Goal: Information Seeking & Learning: Find contact information

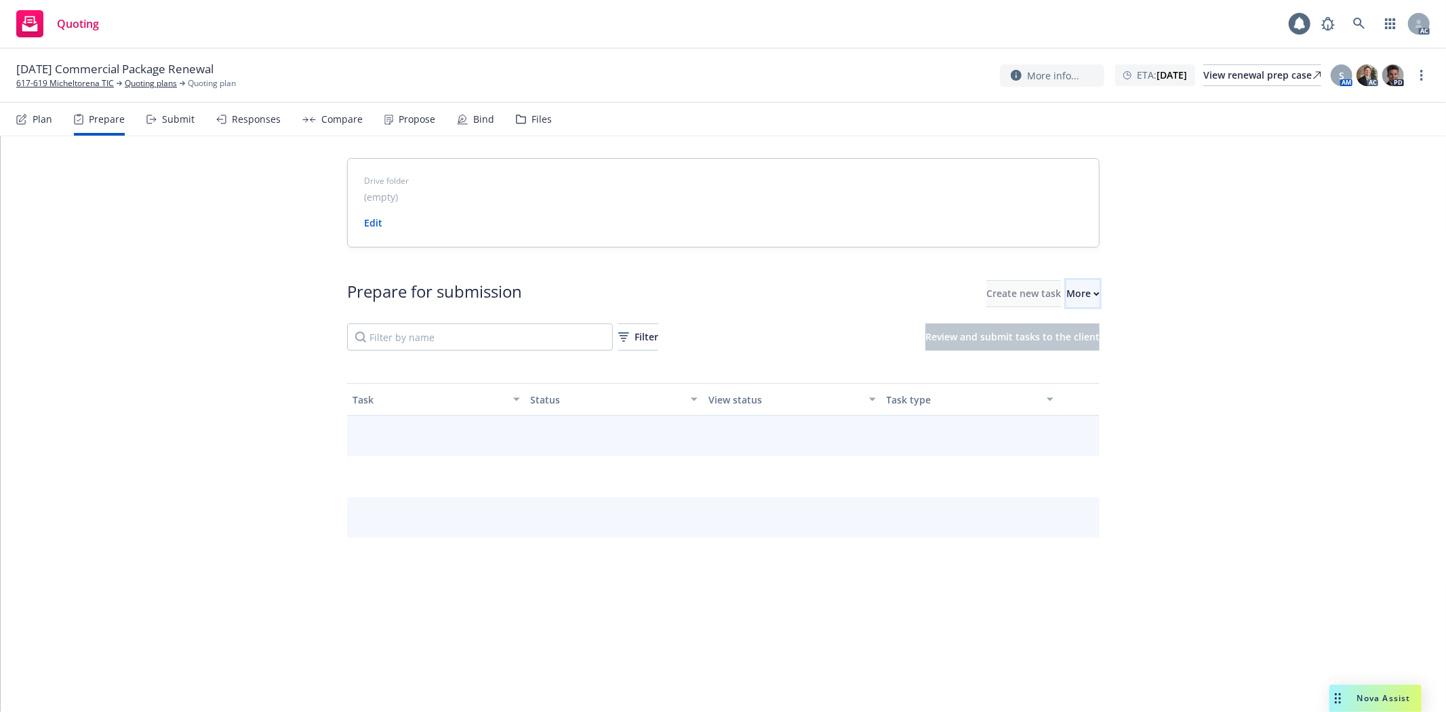
click at [1066, 287] on div "More" at bounding box center [1082, 294] width 33 height 26
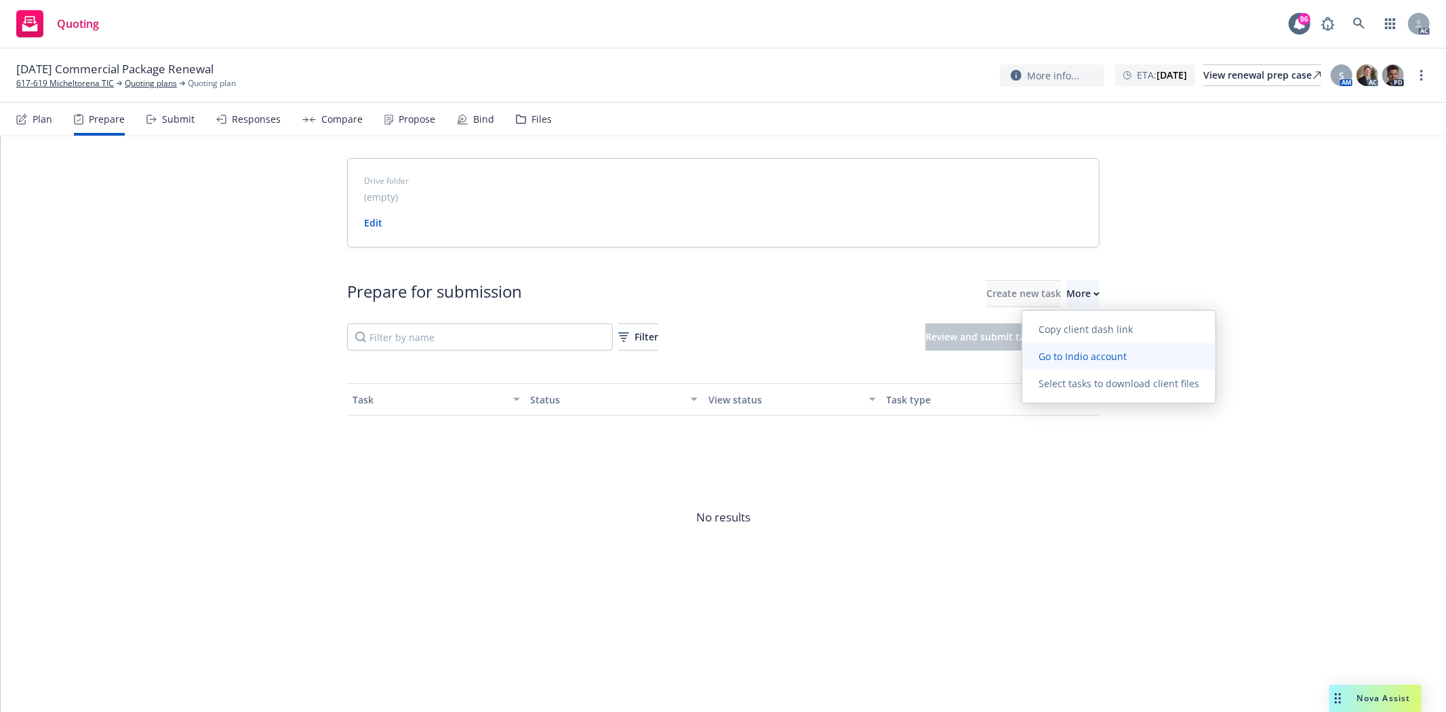
click at [1074, 353] on span "Go to Indio account" at bounding box center [1082, 356] width 121 height 13
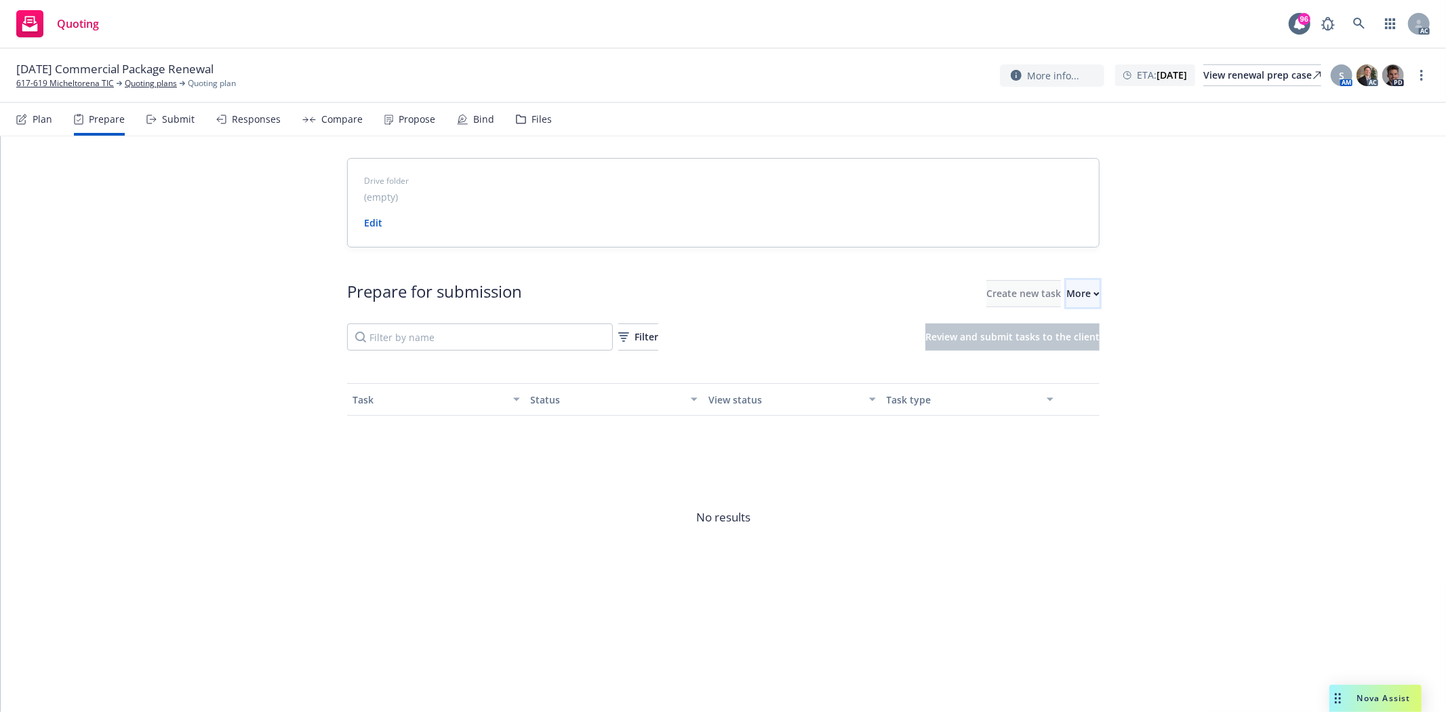
click at [1082, 294] on button "More" at bounding box center [1082, 293] width 33 height 27
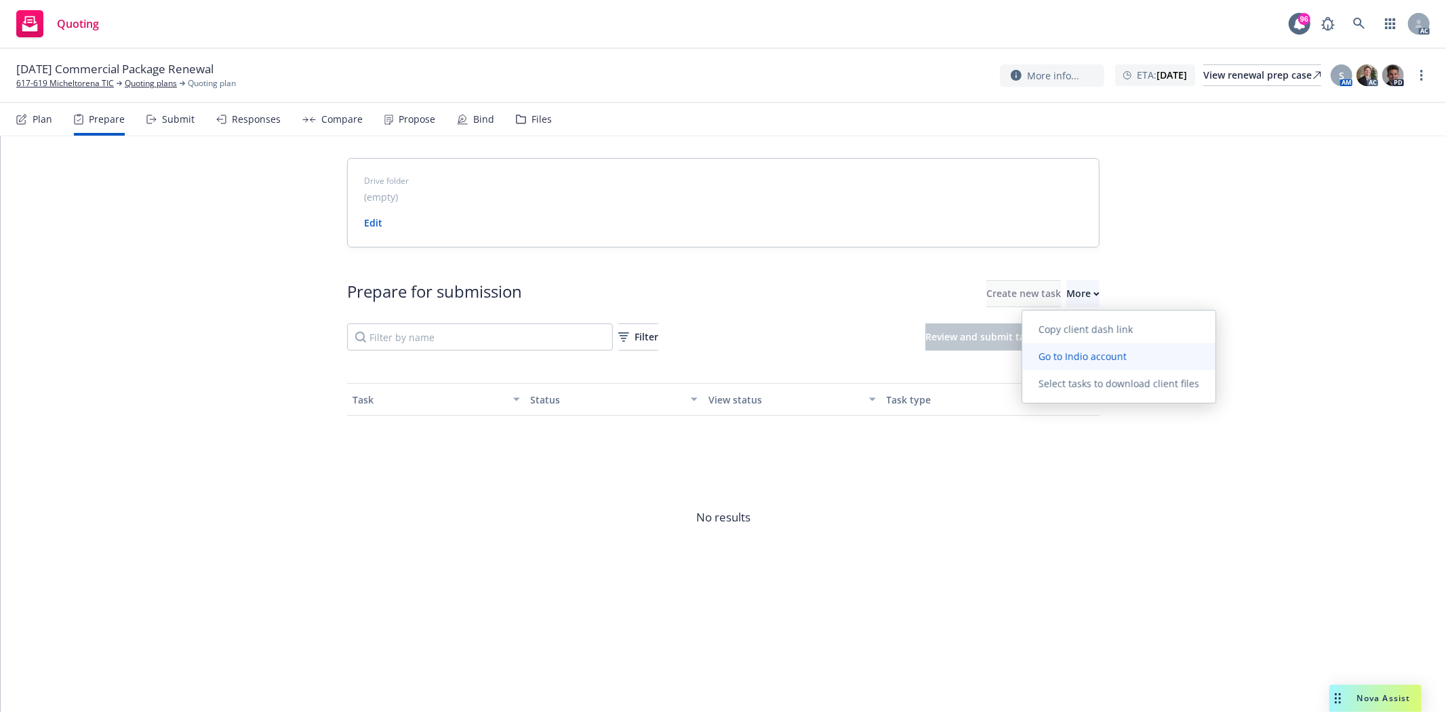
click at [1096, 350] on span "Go to Indio account" at bounding box center [1082, 356] width 121 height 13
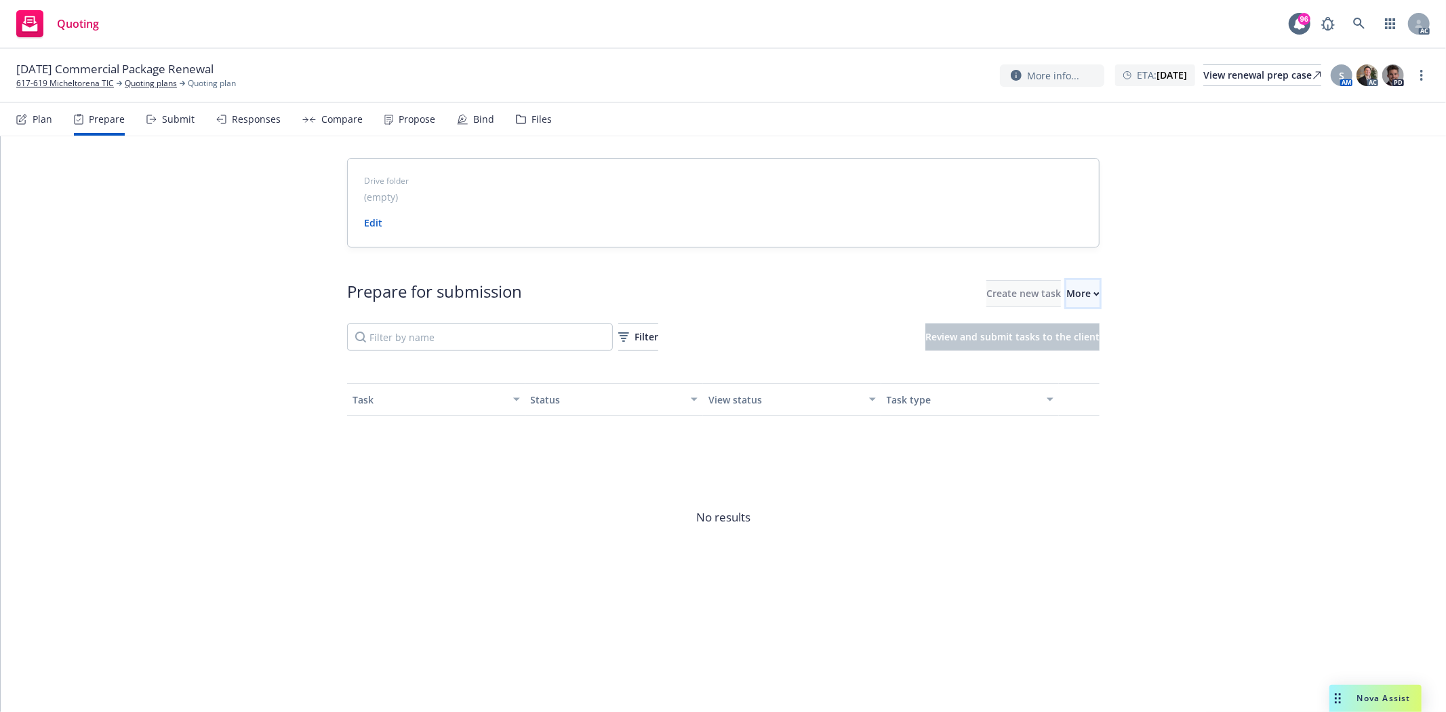
click at [1080, 297] on button "More" at bounding box center [1082, 293] width 33 height 27
click at [71, 85] on link "617-619 Micheltorena TIC" at bounding box center [65, 83] width 98 height 12
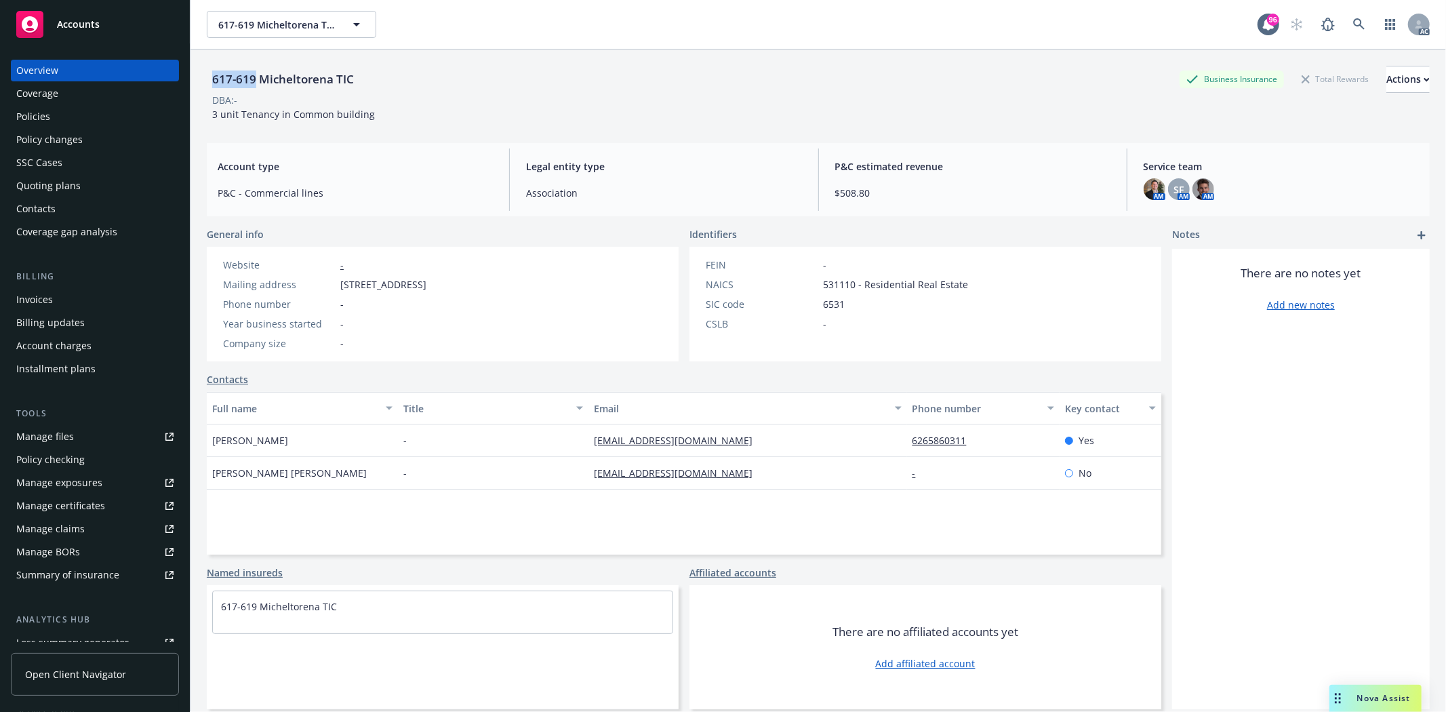
drag, startPoint x: 0, startPoint y: 0, endPoint x: 256, endPoint y: 80, distance: 268.4
click at [256, 80] on div "617-619 Micheltorena TIC" at bounding box center [283, 79] width 152 height 18
copy div "617-619"
drag, startPoint x: 281, startPoint y: 91, endPoint x: 273, endPoint y: 92, distance: 7.6
click at [281, 91] on div "617-619 Micheltorena TIC" at bounding box center [283, 79] width 152 height 27
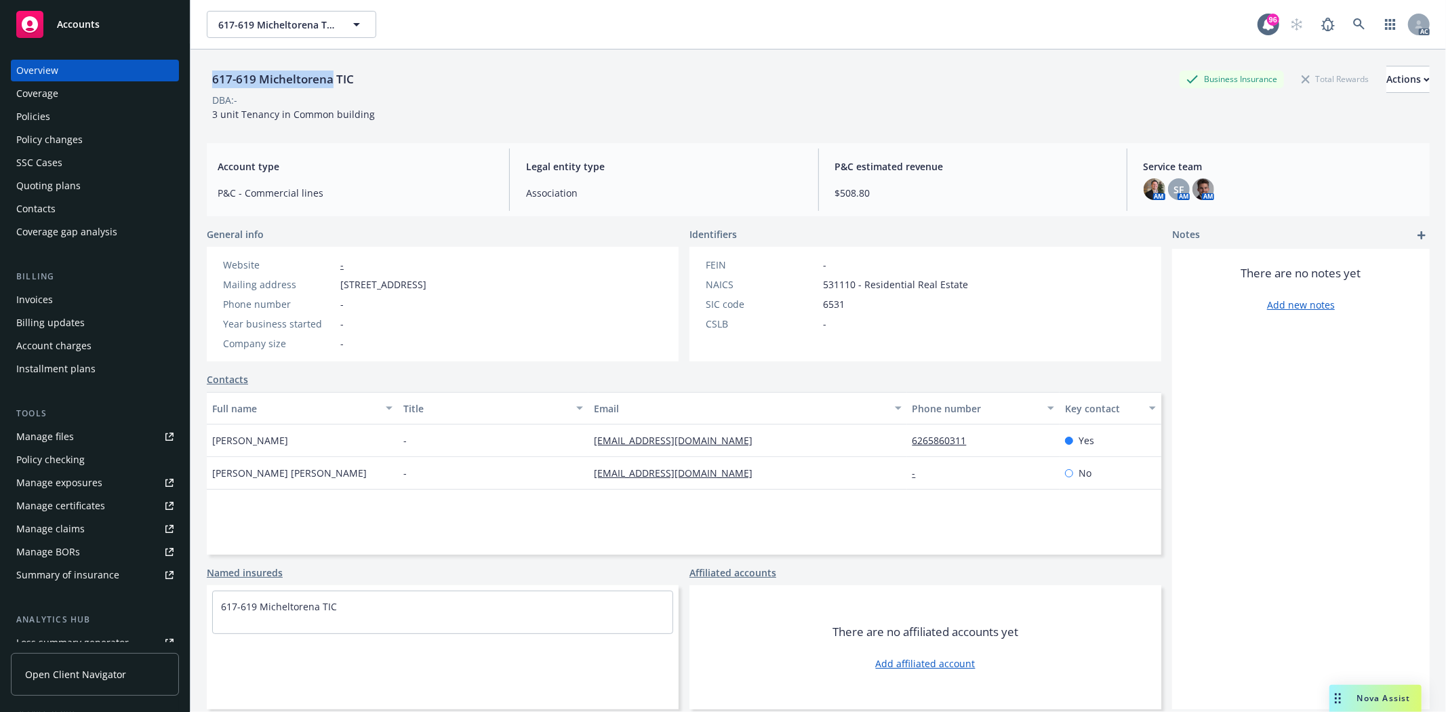
drag, startPoint x: 211, startPoint y: 75, endPoint x: 330, endPoint y: 71, distance: 118.7
click at [330, 71] on div "617-619 Micheltorena TIC" at bounding box center [283, 79] width 152 height 18
copy div "617-619 Micheltorena"
drag, startPoint x: 207, startPoint y: 443, endPoint x: 272, endPoint y: 443, distance: 64.4
click at [272, 443] on div "Diane Sis" at bounding box center [302, 440] width 191 height 33
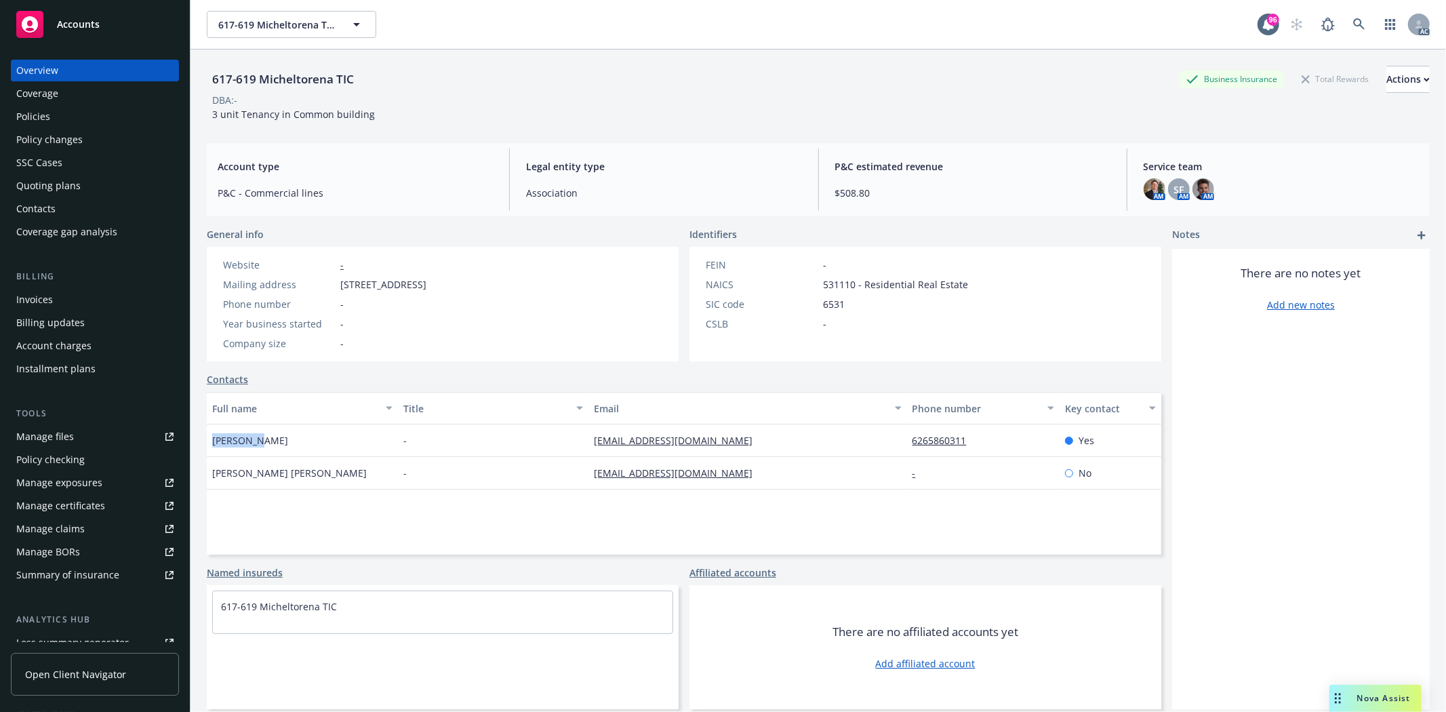
copy span "Diane Sis"
click at [36, 113] on div "Policies" at bounding box center [33, 117] width 34 height 22
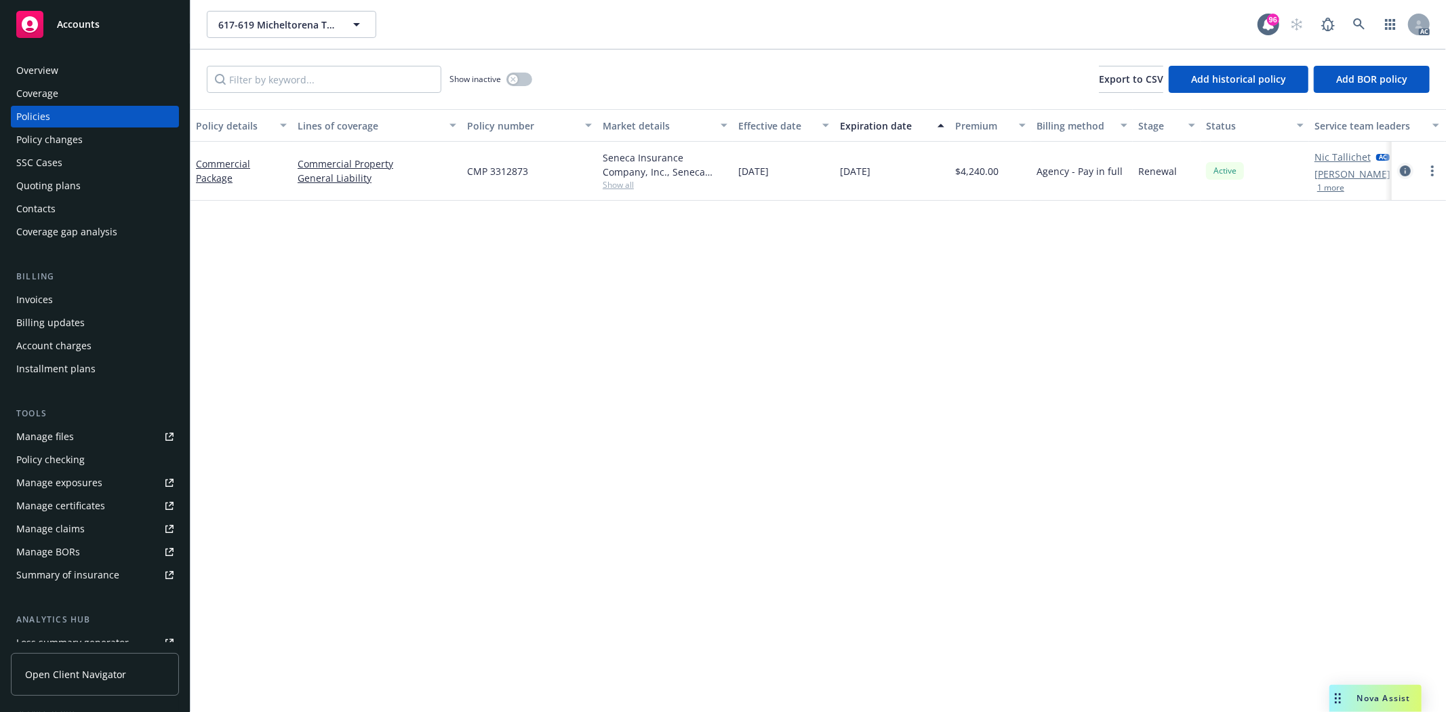
click at [1407, 171] on icon "circleInformation" at bounding box center [1405, 170] width 11 height 11
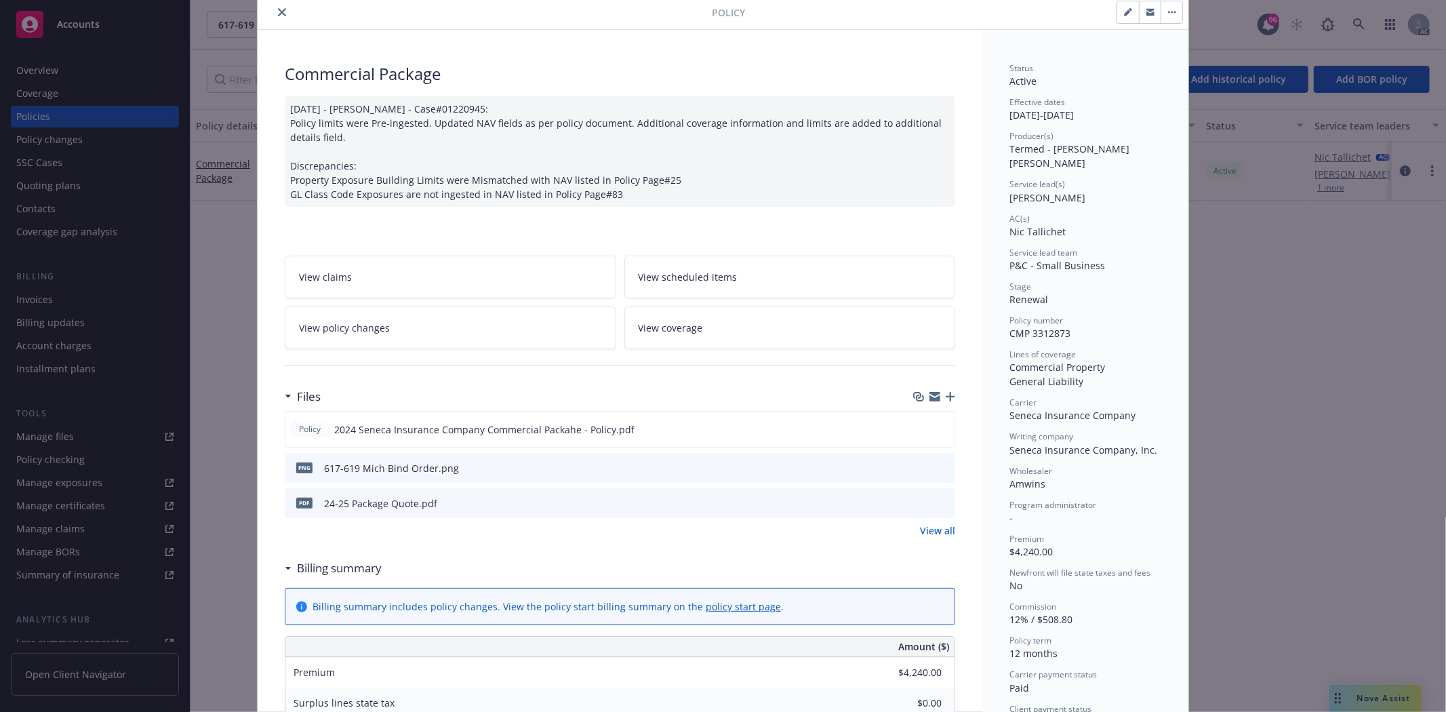
scroll to position [75, 0]
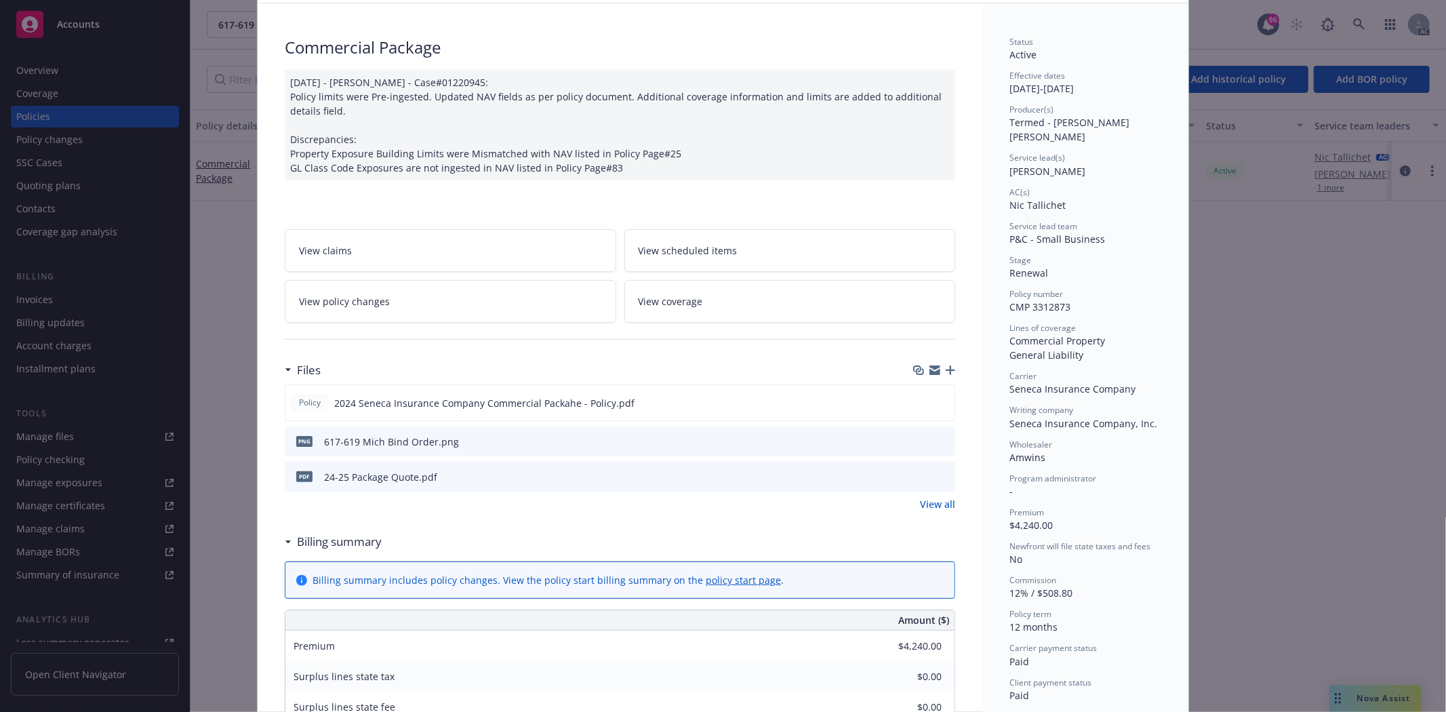
click at [923, 502] on link "View all" at bounding box center [937, 504] width 35 height 14
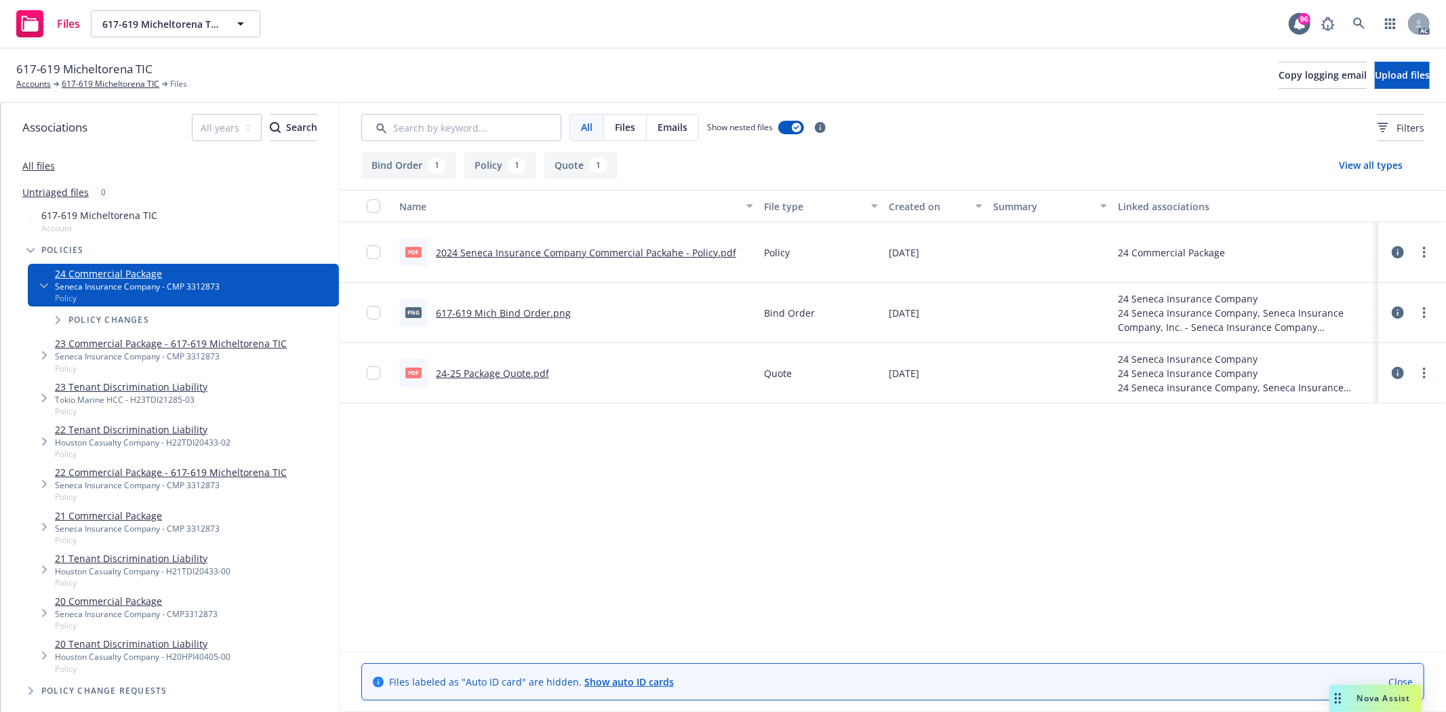
click at [613, 251] on link "2024 Seneca Insurance Company Commercial Packahe - Policy.pdf" at bounding box center [586, 252] width 300 height 13
click at [38, 171] on link "All files" at bounding box center [38, 165] width 33 height 13
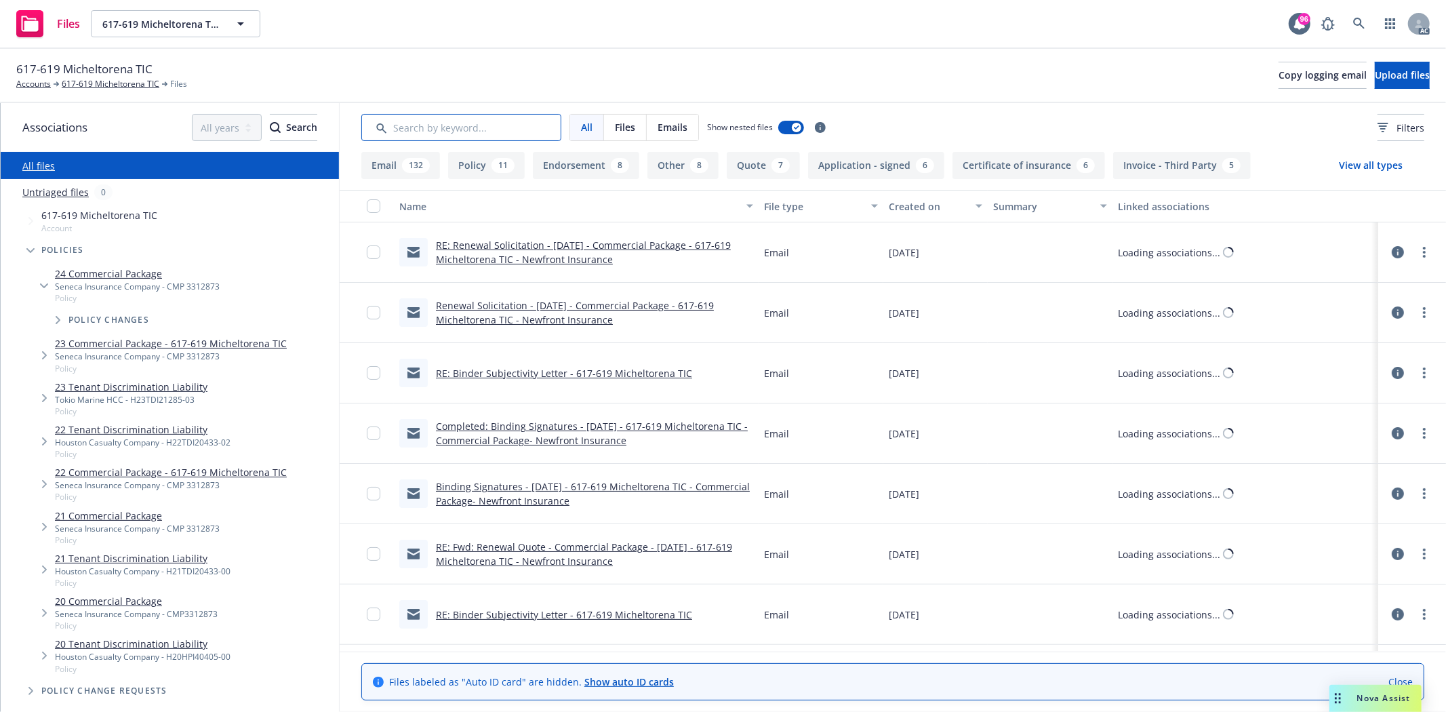
click at [476, 127] on input "Search by keyword..." at bounding box center [461, 127] width 200 height 27
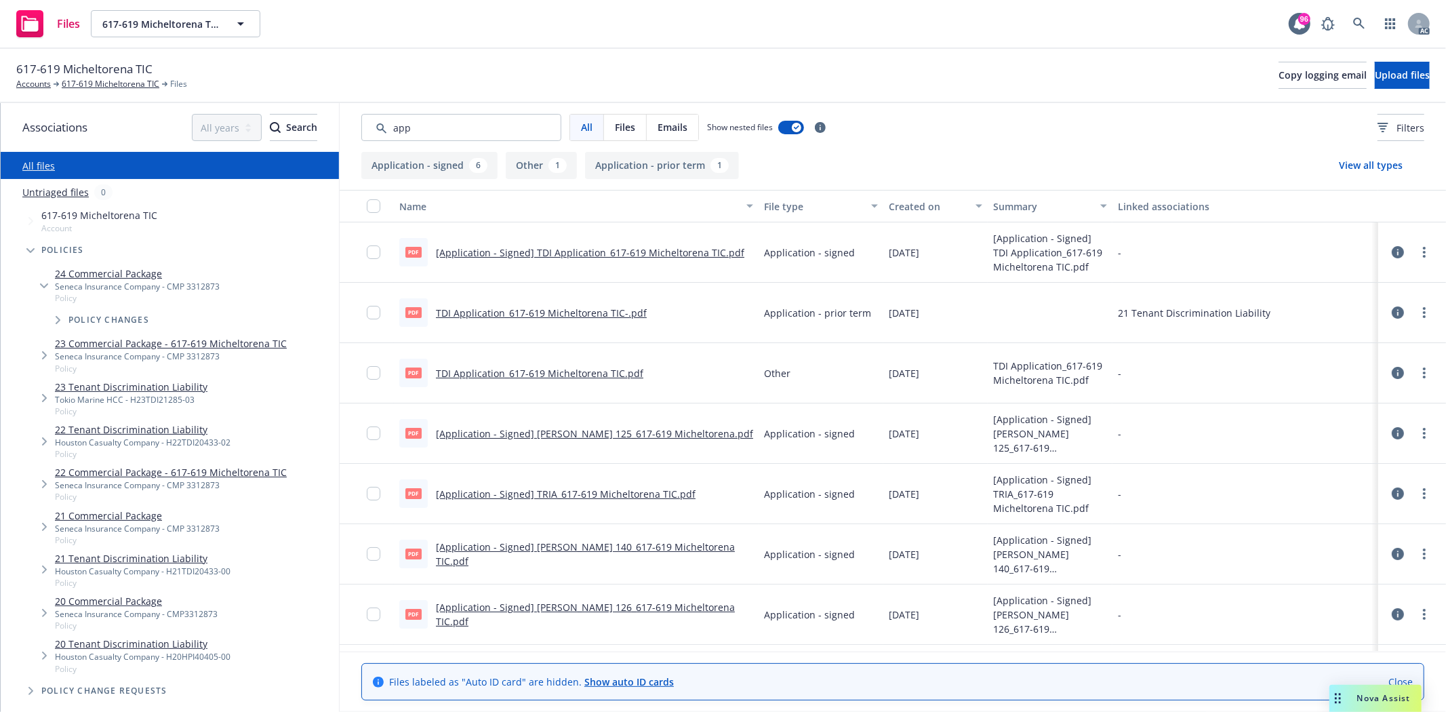
click at [929, 210] on div "Created on" at bounding box center [928, 206] width 79 height 14
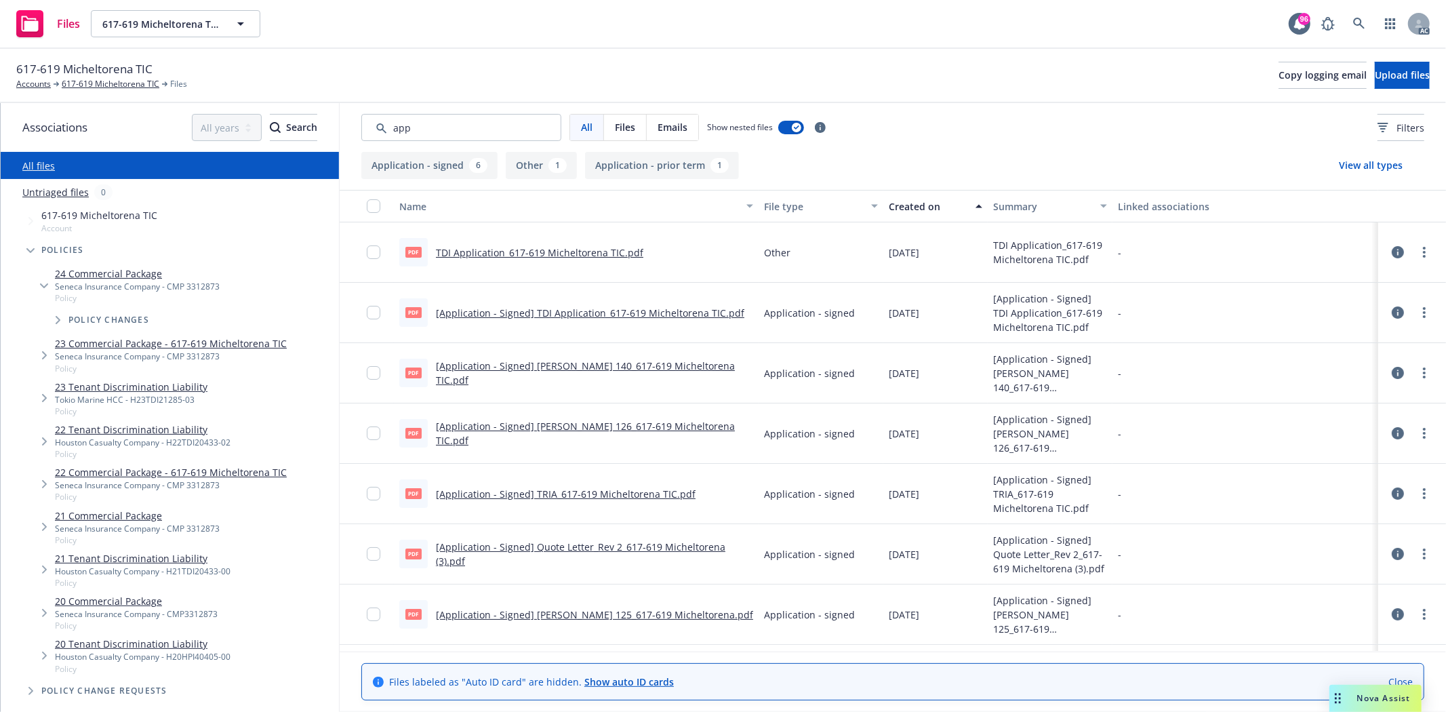
click at [929, 210] on div "Created on" at bounding box center [928, 206] width 79 height 14
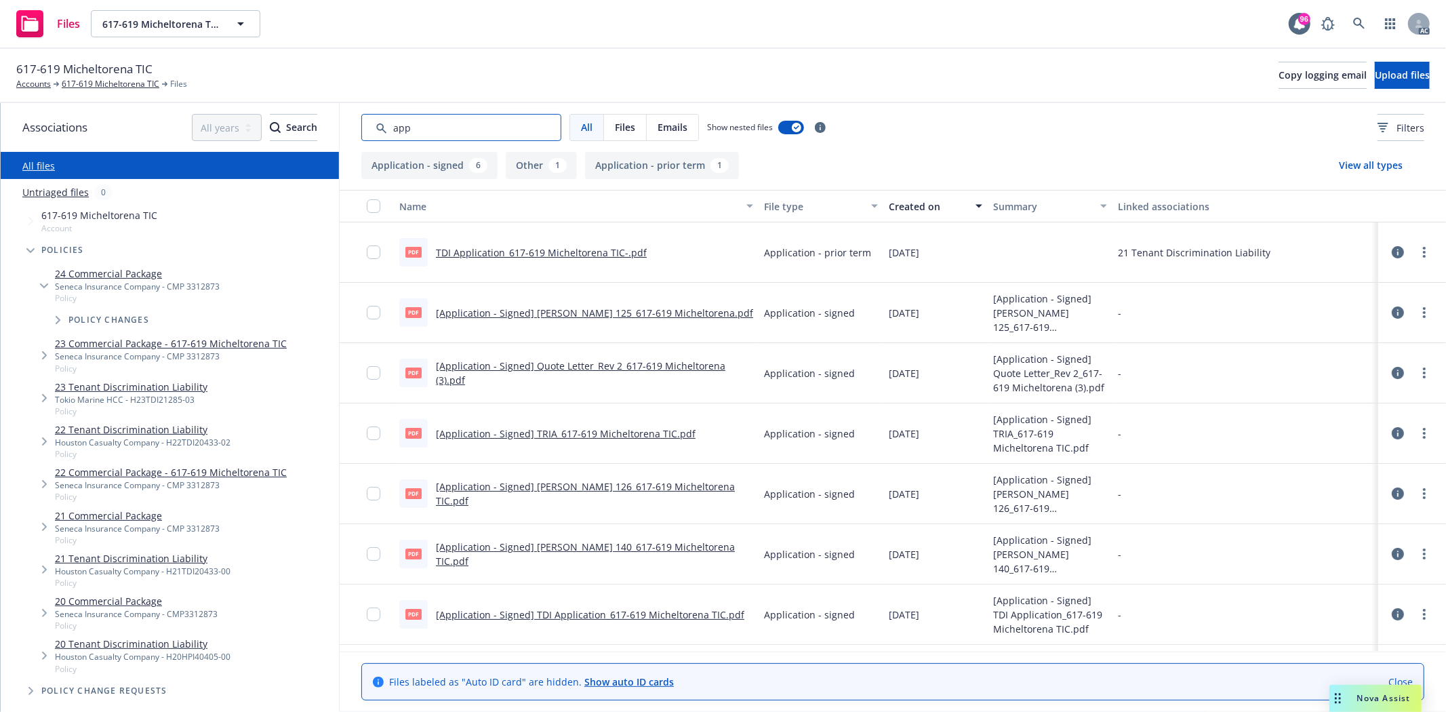
drag, startPoint x: 430, startPoint y: 126, endPoint x: 367, endPoint y: 139, distance: 64.3
click at [367, 139] on input "Search by keyword..." at bounding box center [461, 127] width 200 height 27
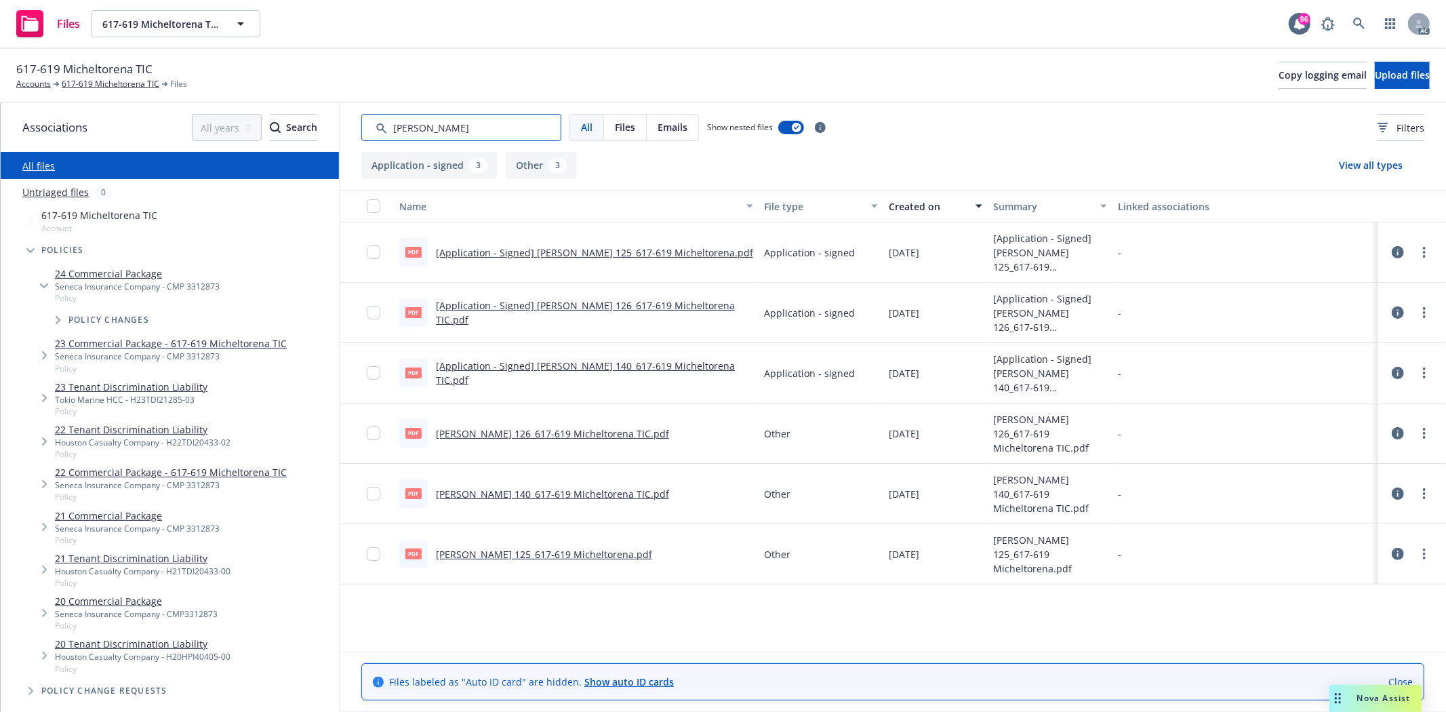
drag, startPoint x: 422, startPoint y: 131, endPoint x: 350, endPoint y: 134, distance: 72.5
click at [350, 134] on div "All Files Emails Show nested files Filters" at bounding box center [893, 127] width 1106 height 49
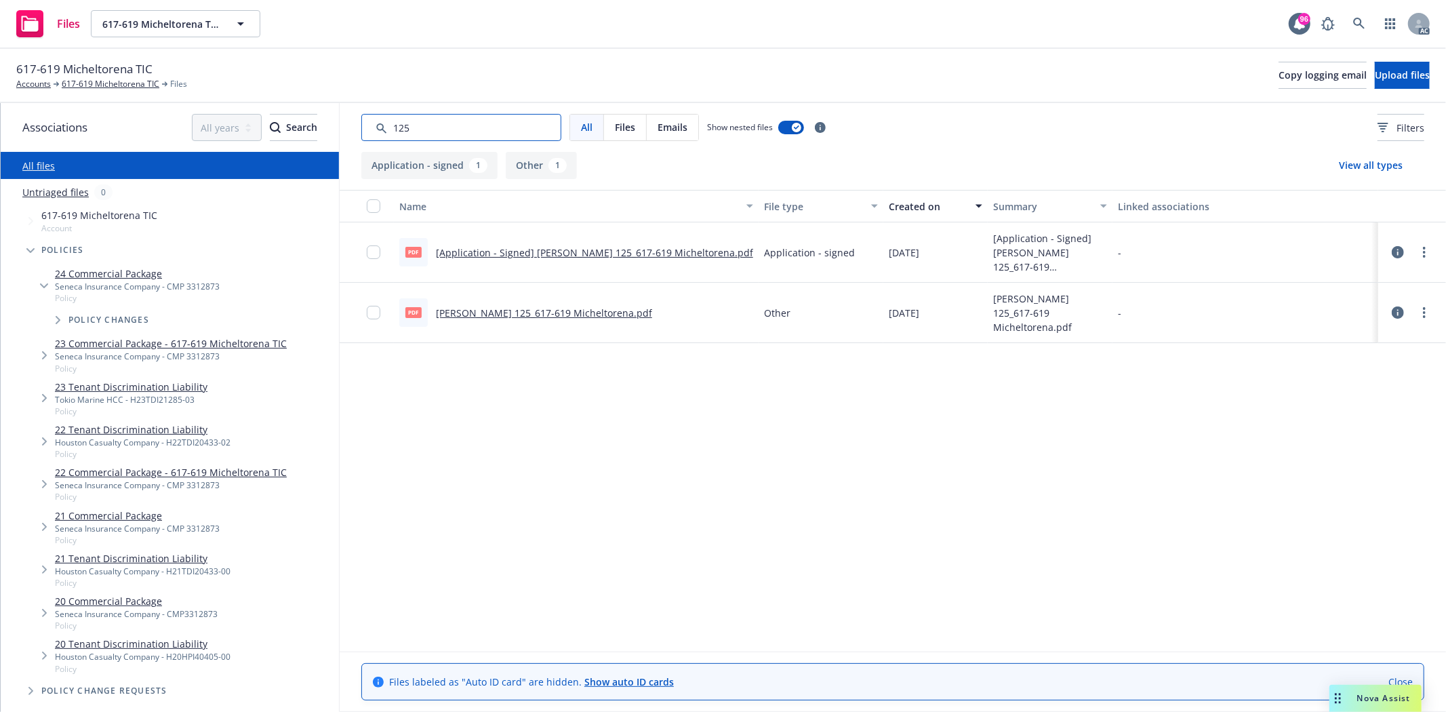
drag, startPoint x: 448, startPoint y: 131, endPoint x: 369, endPoint y: 131, distance: 78.6
click at [373, 133] on input "Search by keyword..." at bounding box center [461, 127] width 200 height 27
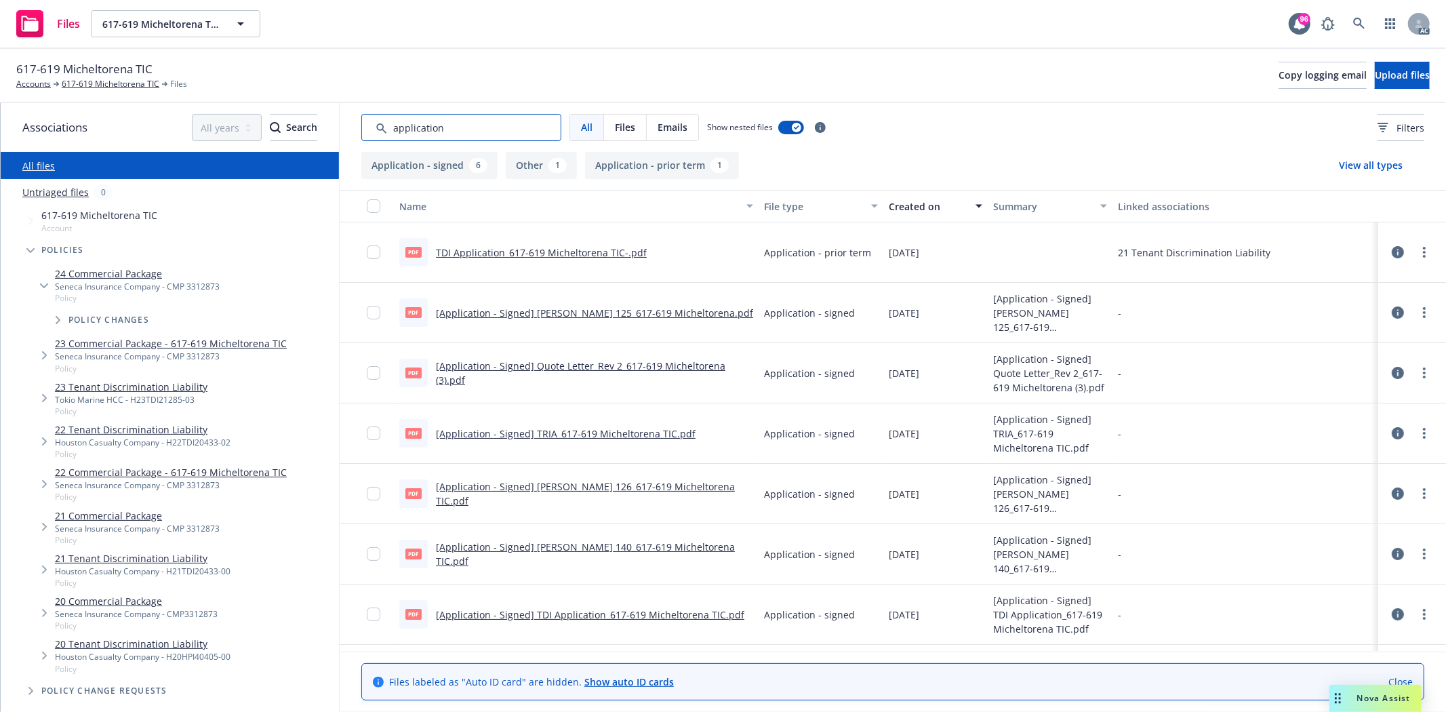
type input "application"
click at [873, 211] on div "button" at bounding box center [876, 205] width 7 height 31
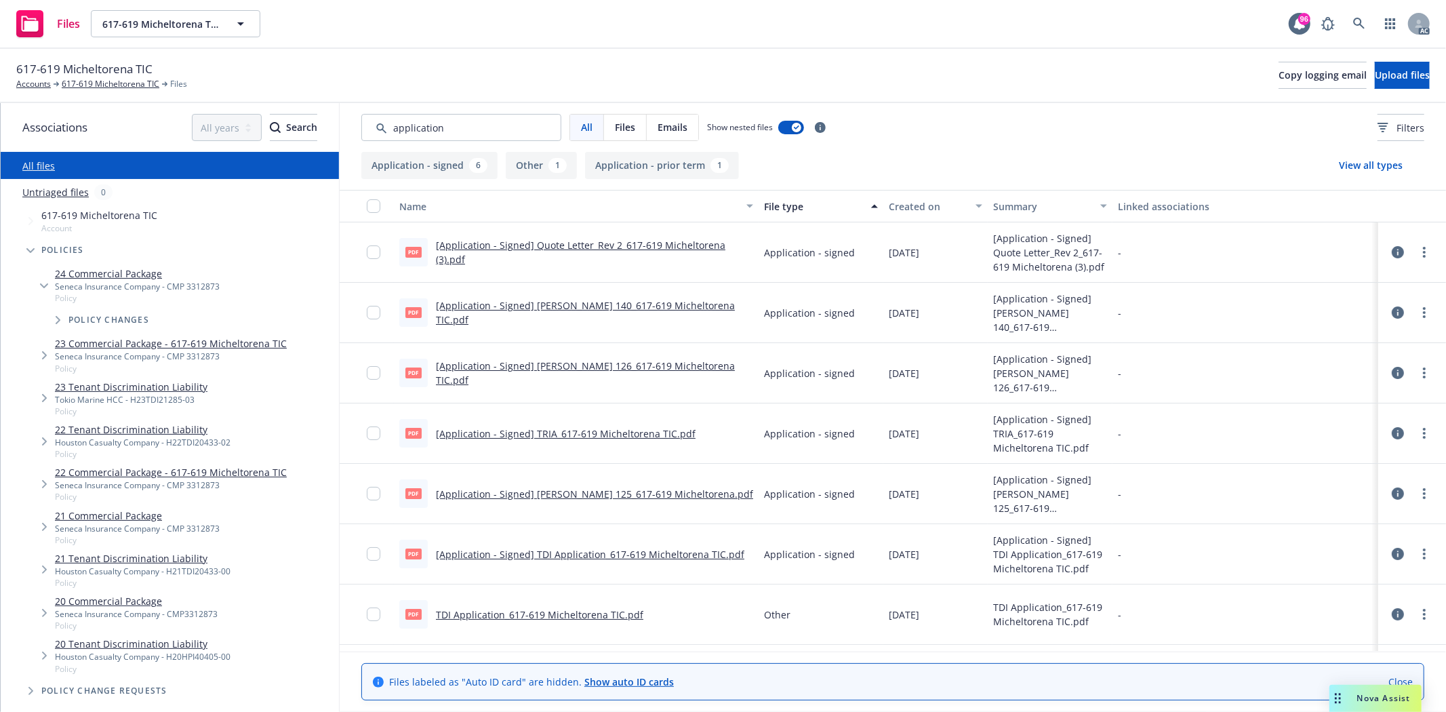
click at [924, 208] on div "Created on" at bounding box center [928, 206] width 79 height 14
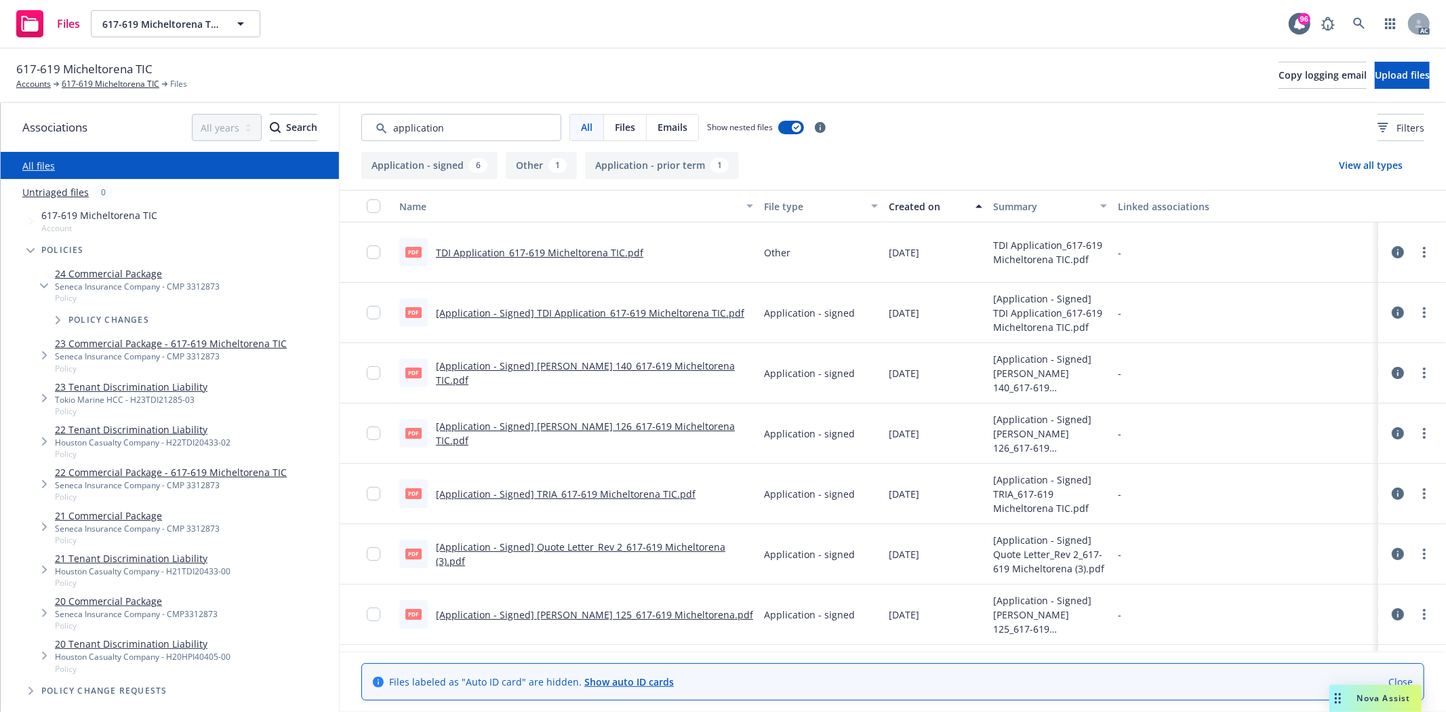
click at [924, 208] on div "Created on" at bounding box center [928, 206] width 79 height 14
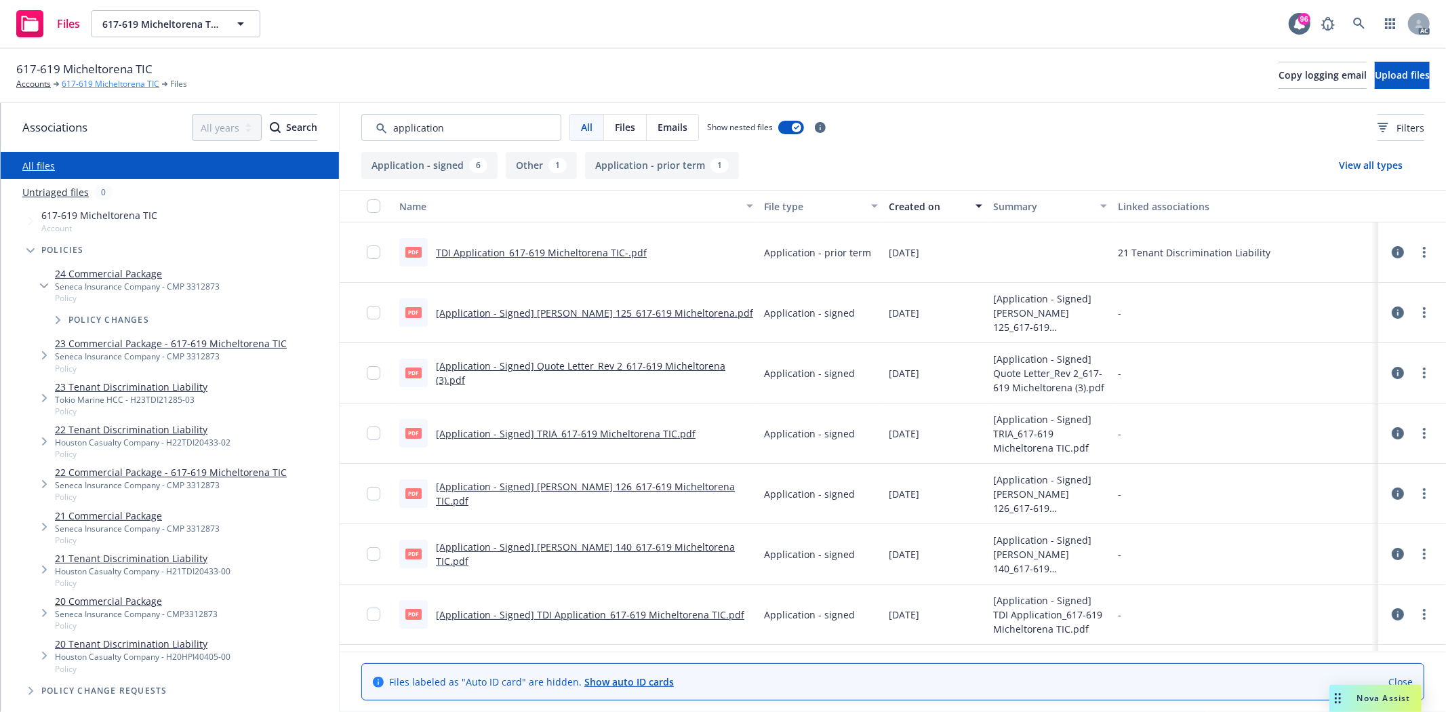
click at [95, 82] on link "617-619 Micheltorena TIC" at bounding box center [111, 84] width 98 height 12
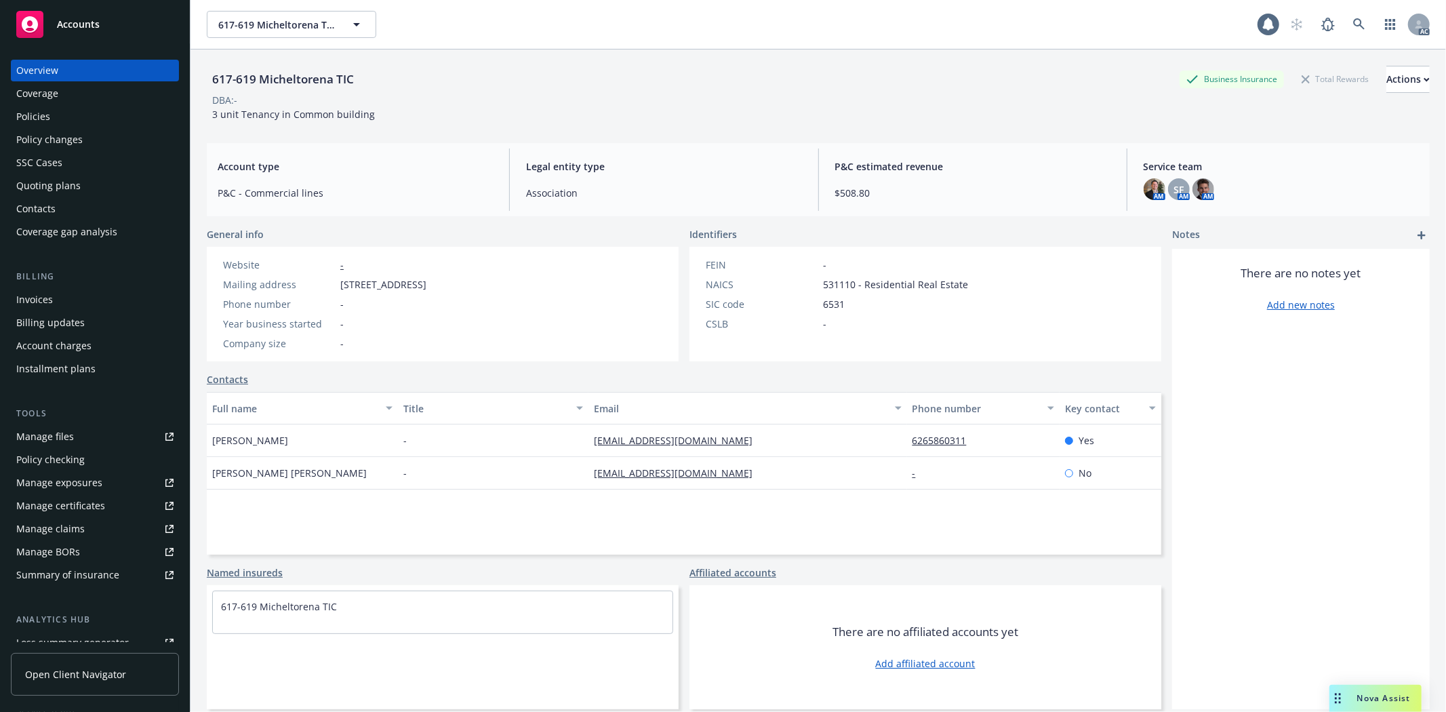
click at [38, 109] on div "Policies" at bounding box center [33, 117] width 34 height 22
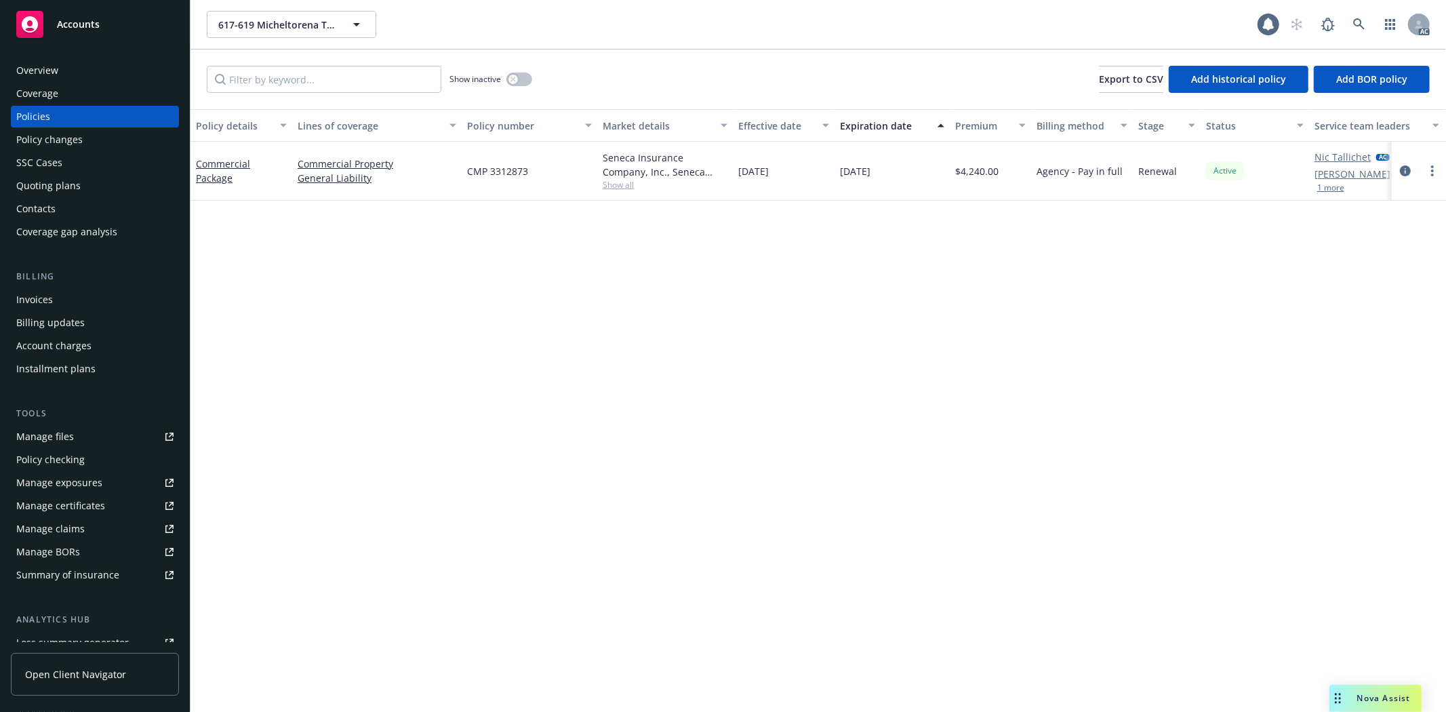
click at [46, 77] on div "Overview" at bounding box center [37, 71] width 42 height 22
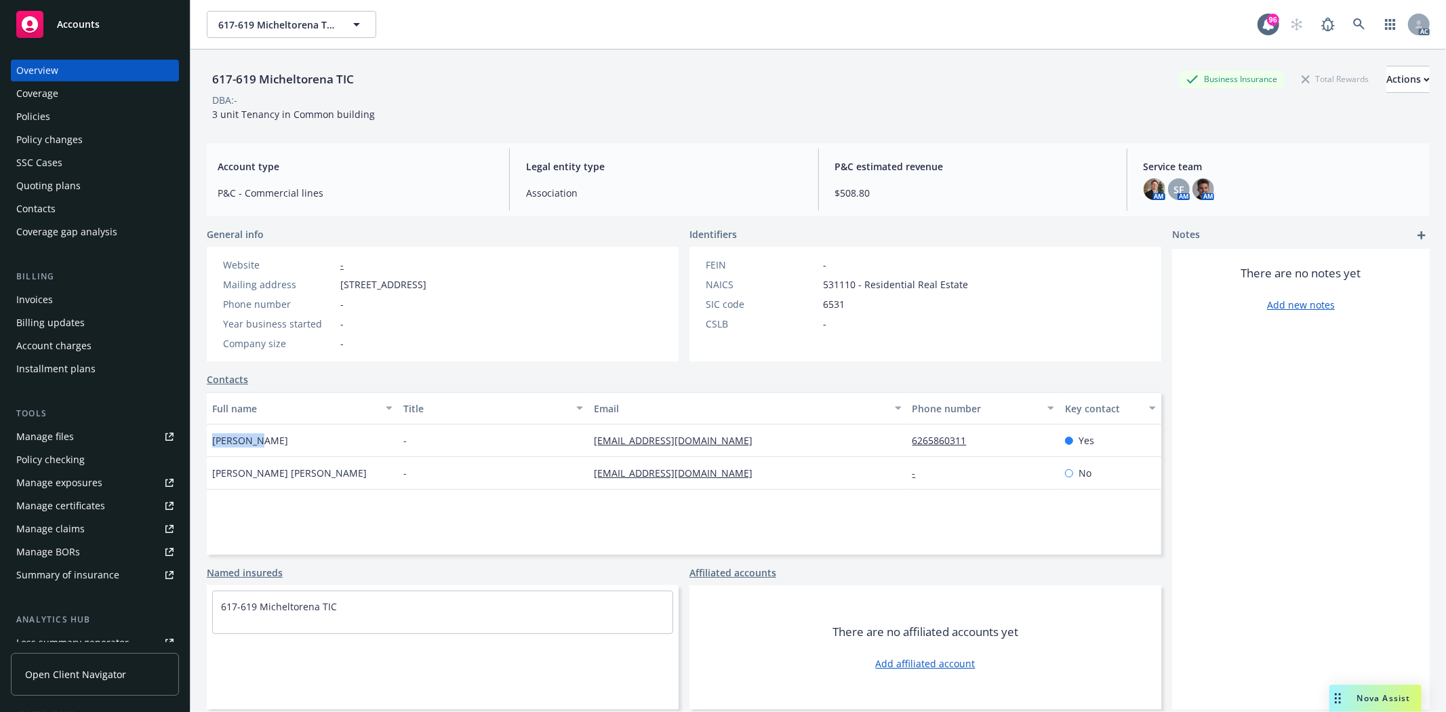
drag, startPoint x: 211, startPoint y: 441, endPoint x: 264, endPoint y: 444, distance: 52.9
click at [264, 444] on div "Diane Sis" at bounding box center [302, 440] width 191 height 33
copy span "Diane Sis"
click at [256, 459] on div "Keane Keane" at bounding box center [302, 473] width 191 height 33
drag, startPoint x: 205, startPoint y: 439, endPoint x: 270, endPoint y: 439, distance: 64.4
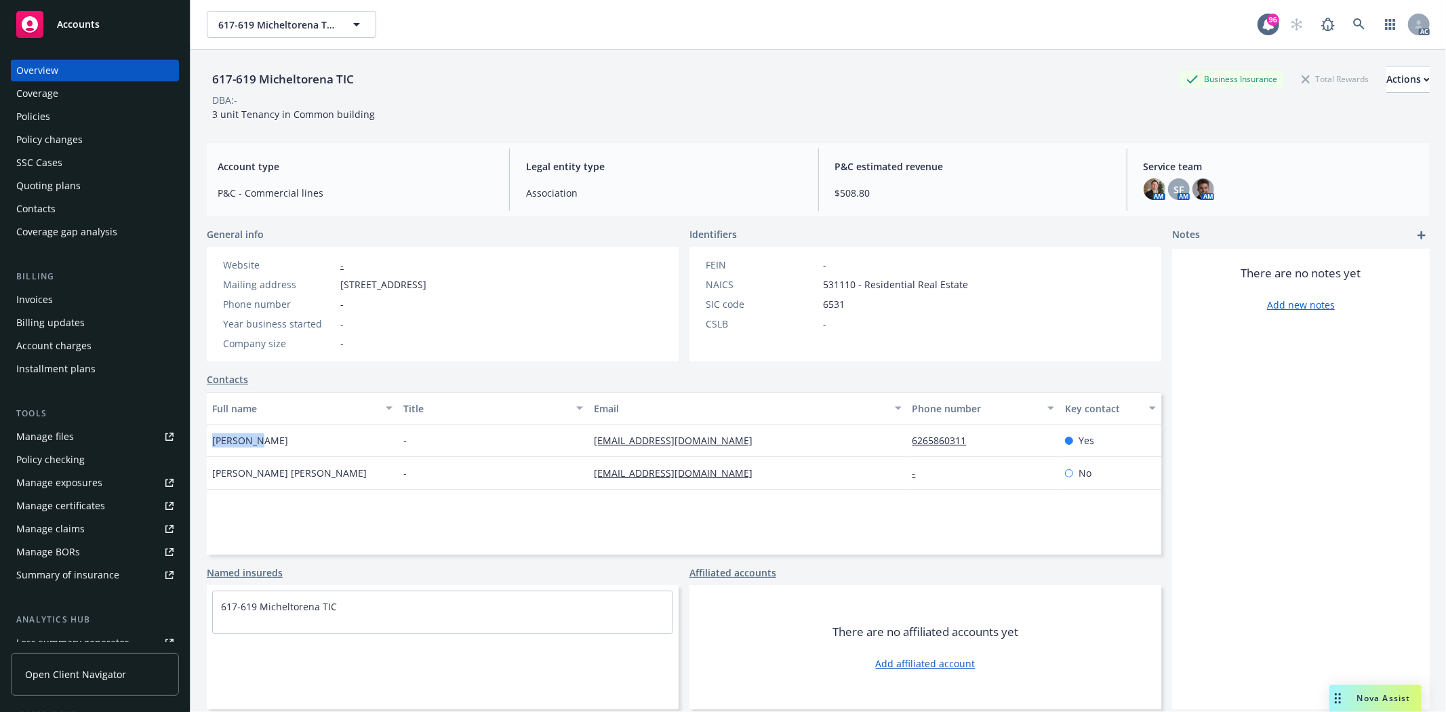
click at [270, 439] on div "617-619 Micheltorena TIC Business Insurance Total Rewards Actions DBA: - 3 unit…" at bounding box center [817, 405] width 1255 height 712
copy span "Diane Sis"
drag, startPoint x: 884, startPoint y: 441, endPoint x: 979, endPoint y: 445, distance: 95.7
click at [979, 445] on div "Diane Sis - ssshidi@gmail.com 6265860311 Yes" at bounding box center [684, 440] width 954 height 33
copy div "6265860311"
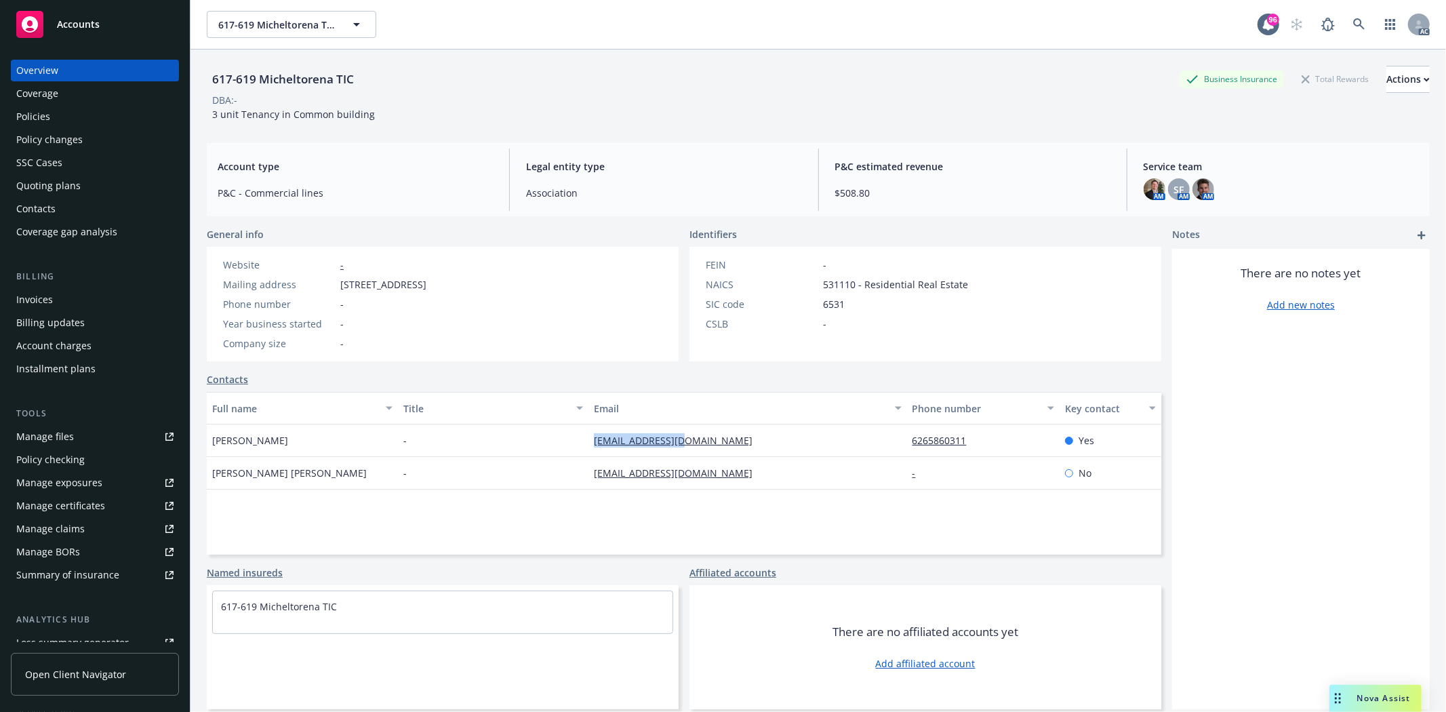
drag, startPoint x: 627, startPoint y: 441, endPoint x: 687, endPoint y: 442, distance: 59.6
click at [687, 442] on div "Diane Sis - ssshidi@gmail.com 6265860311 Yes" at bounding box center [684, 440] width 954 height 33
copy div "ssshidi@gmail.com"
click at [869, 384] on div "Contacts" at bounding box center [684, 379] width 954 height 14
drag, startPoint x: 901, startPoint y: 438, endPoint x: 972, endPoint y: 441, distance: 70.6
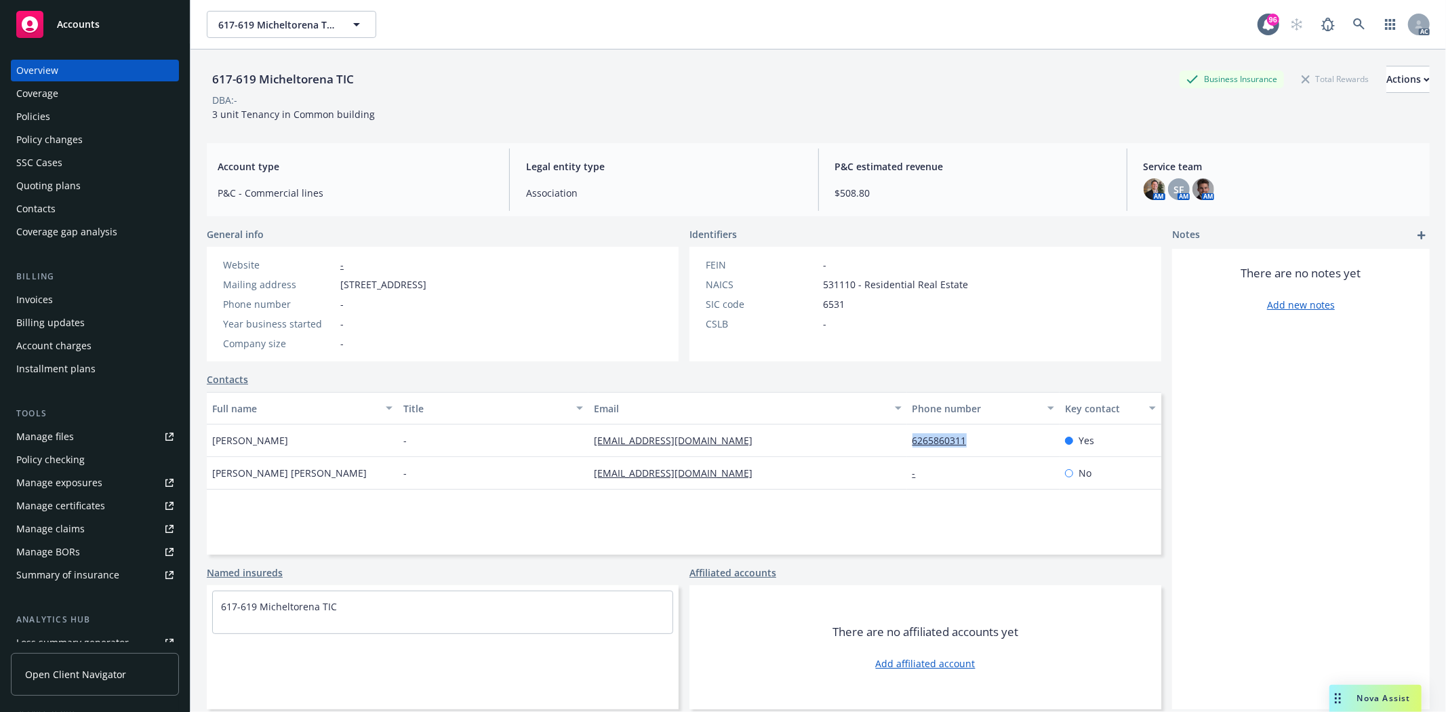
click at [972, 441] on div "6265860311" at bounding box center [983, 440] width 152 height 33
copy link "6265860311"
drag, startPoint x: 211, startPoint y: 441, endPoint x: 237, endPoint y: 443, distance: 25.8
click at [237, 443] on span "Diane Sis" at bounding box center [250, 440] width 76 height 14
copy span "Diane"
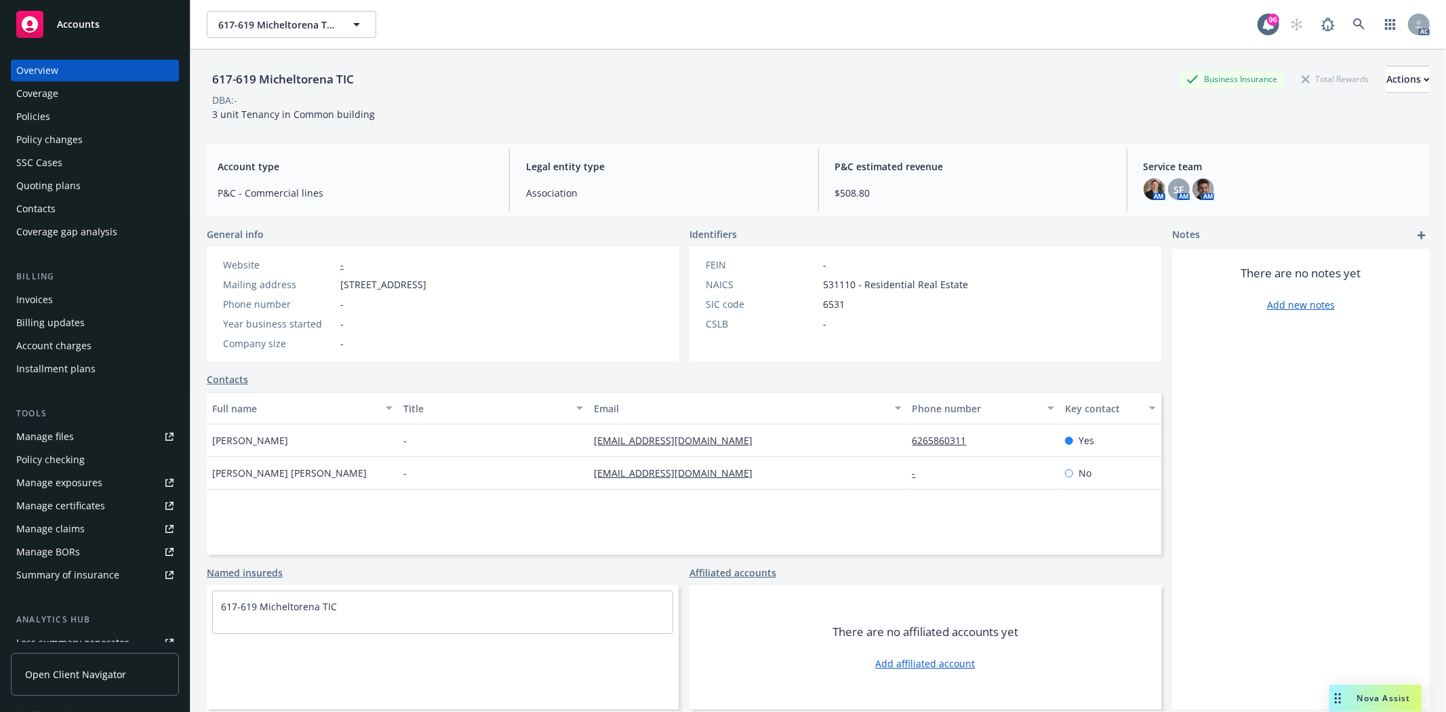
click at [247, 437] on span "Diane Sis" at bounding box center [250, 440] width 76 height 14
copy span "Sis"
drag, startPoint x: 895, startPoint y: 441, endPoint x: 967, endPoint y: 435, distance: 72.1
click at [967, 435] on div "Diane Sis - ssshidi@gmail.com 6265860311 Yes" at bounding box center [684, 440] width 954 height 33
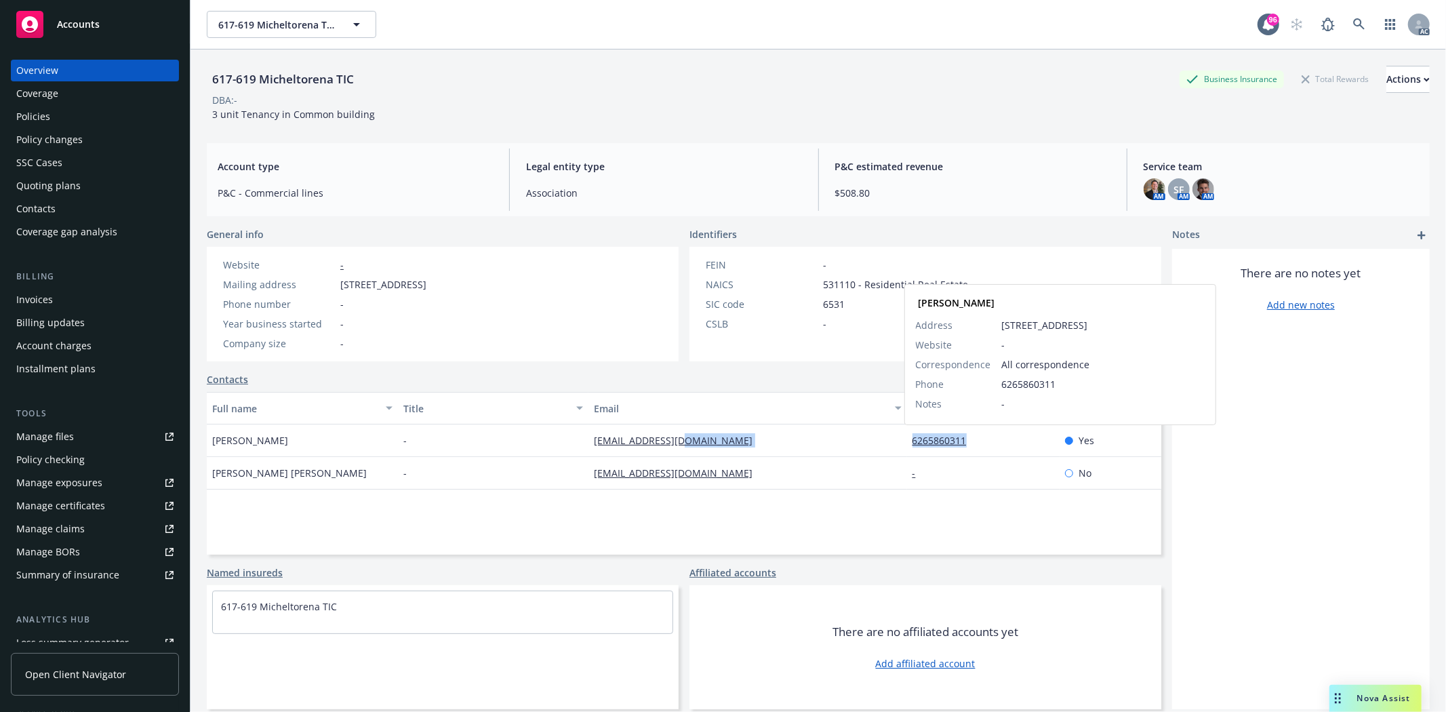
copy div "6265860311"
click at [52, 181] on div "Quoting plans" at bounding box center [48, 186] width 64 height 22
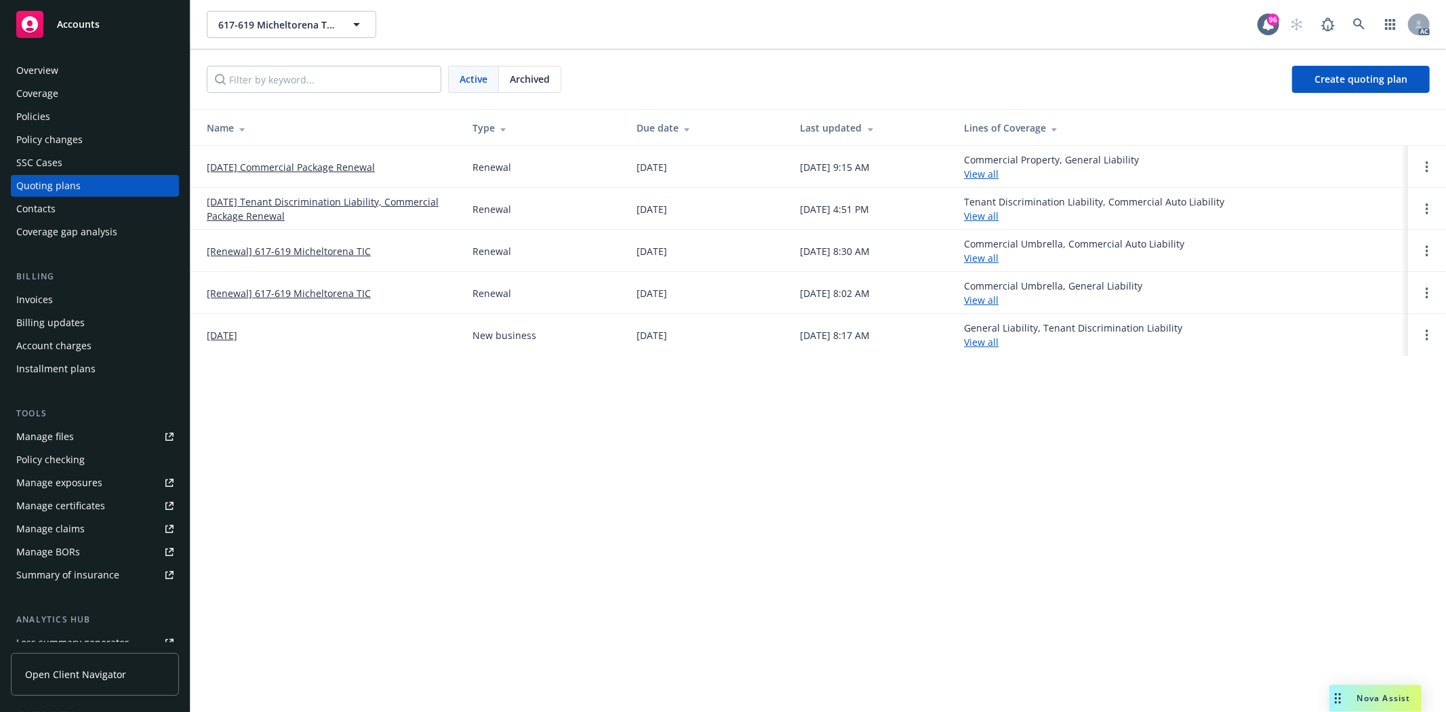
drag, startPoint x: 358, startPoint y: 173, endPoint x: 205, endPoint y: 177, distance: 152.6
click at [205, 177] on td "12/16/25 Commercial Package Renewal" at bounding box center [325, 167] width 271 height 42
copy link "12/16/25 Commercial Package Renewal"
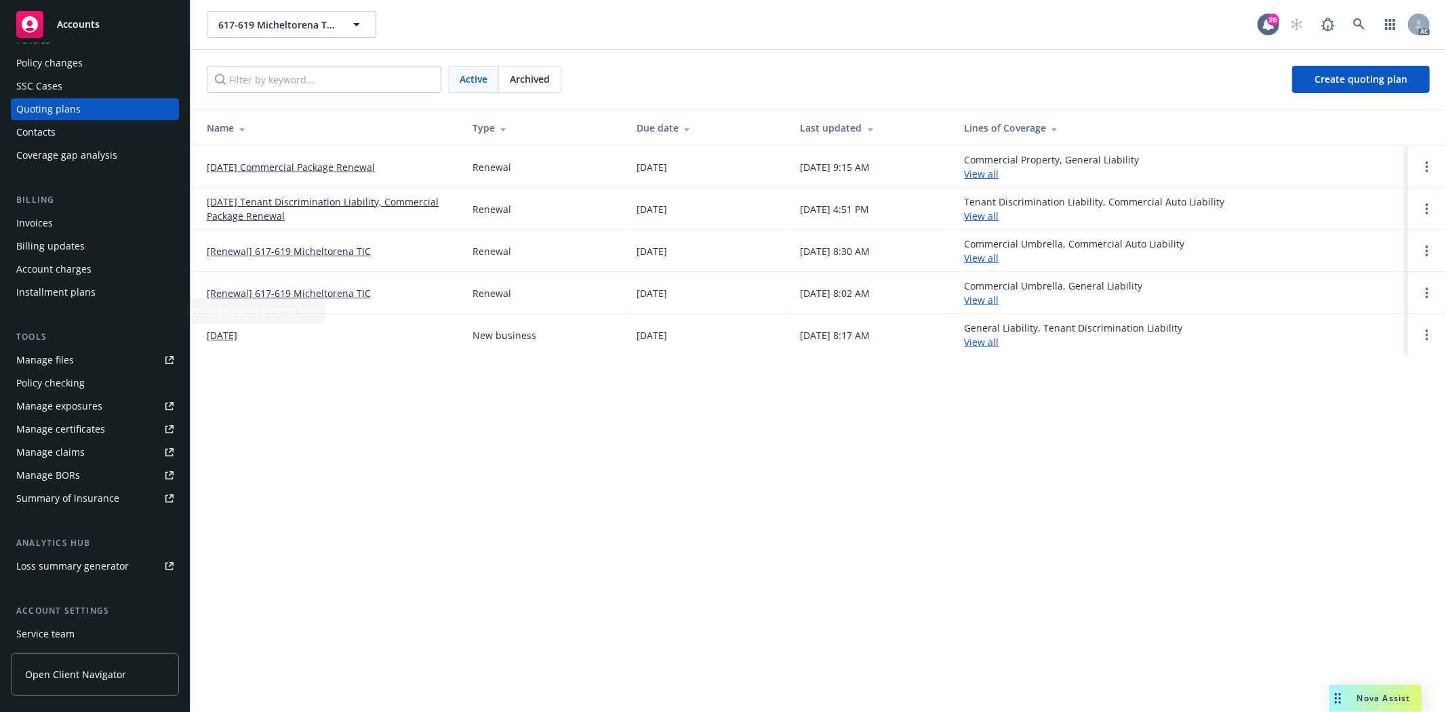
scroll to position [171, 0]
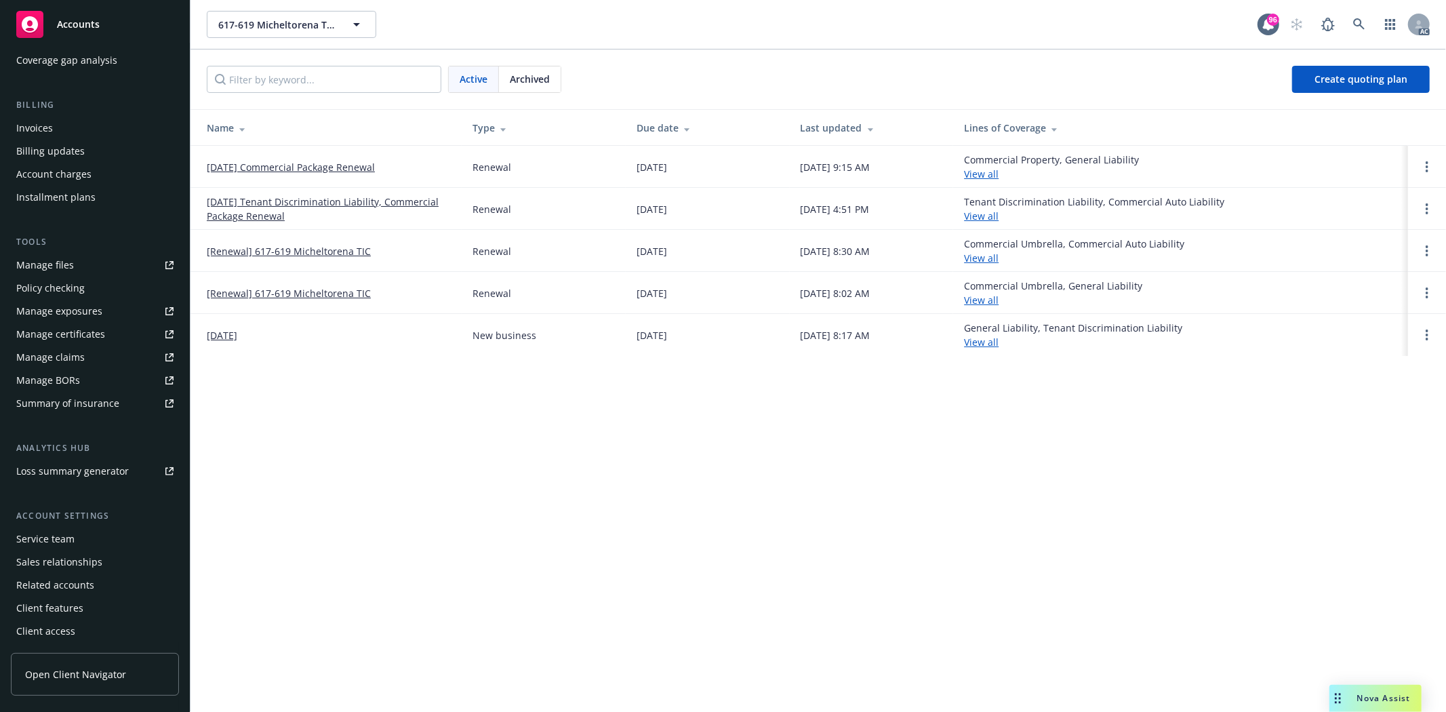
click at [83, 531] on div "Service team" at bounding box center [94, 539] width 157 height 22
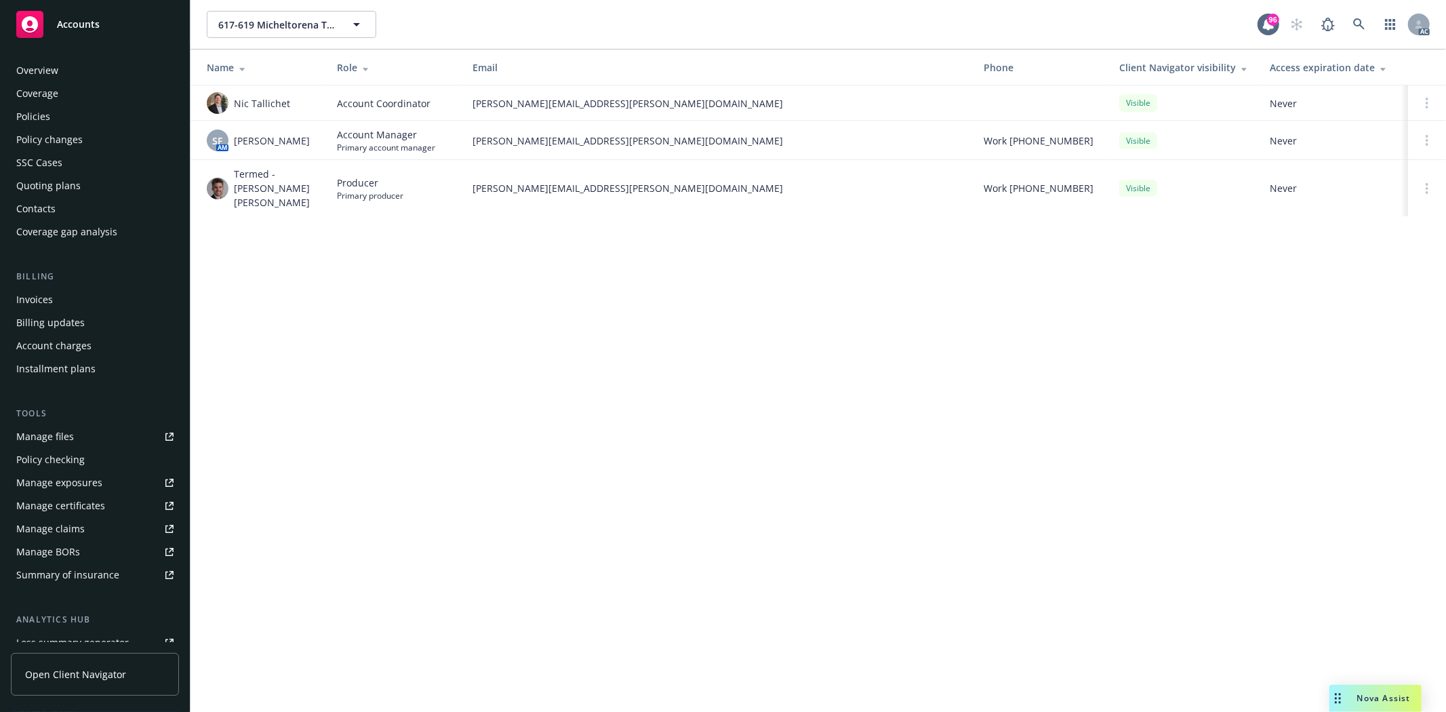
click at [50, 119] on div "Policies" at bounding box center [94, 117] width 157 height 22
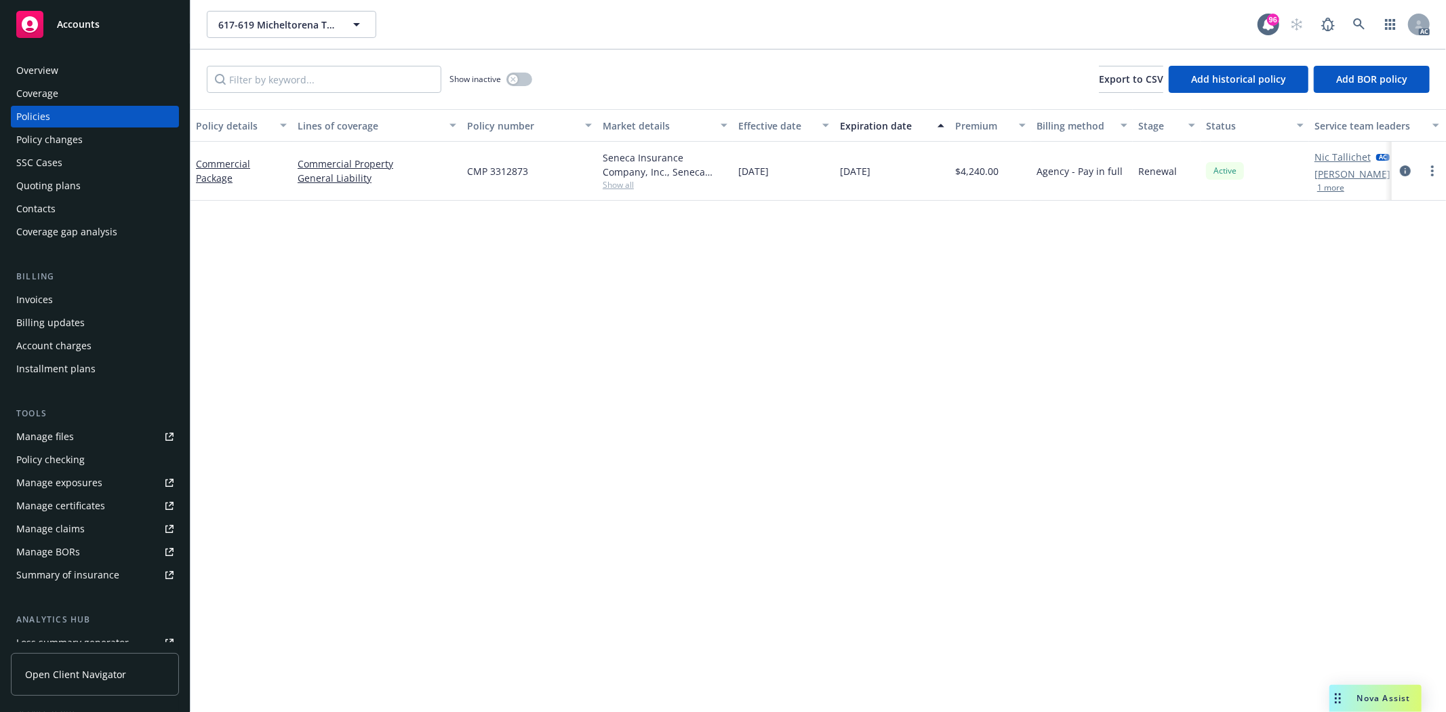
click at [63, 66] on div "Overview" at bounding box center [94, 71] width 157 height 22
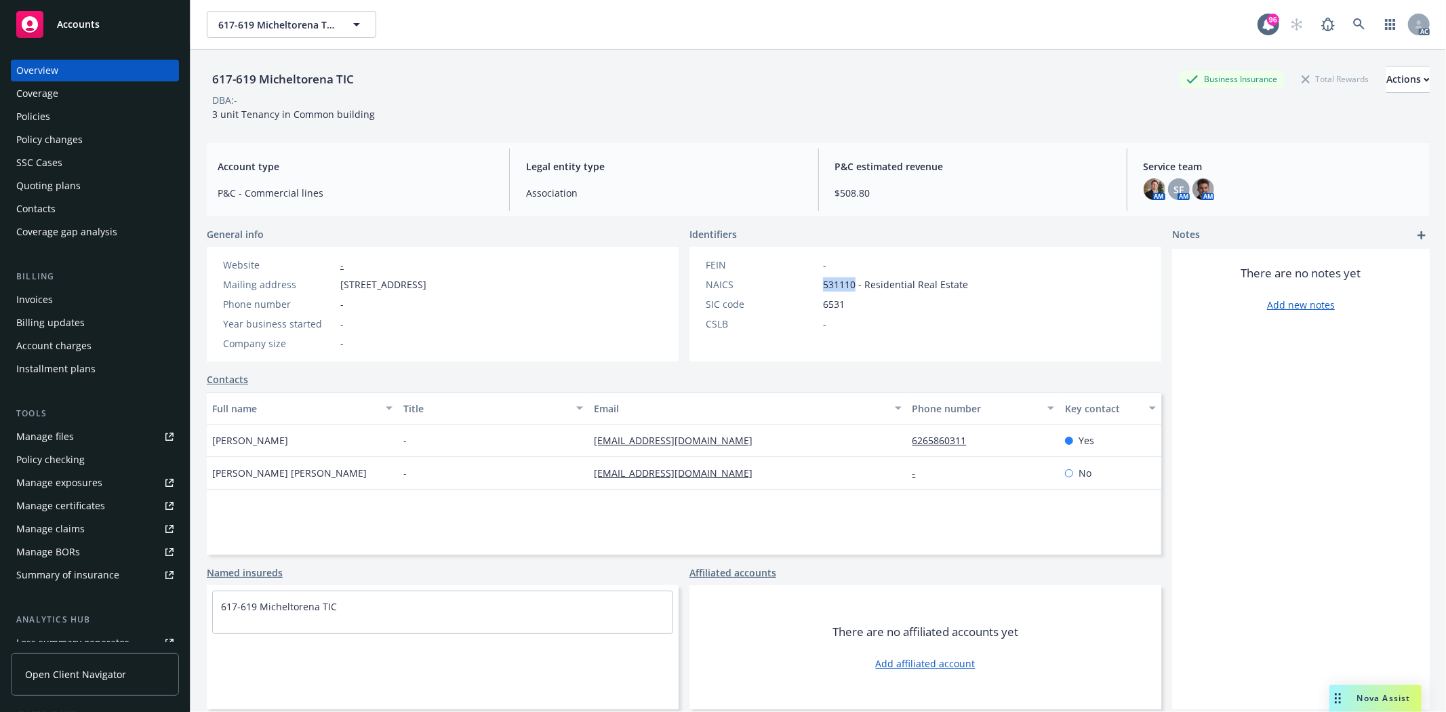
drag, startPoint x: 817, startPoint y: 285, endPoint x: 848, endPoint y: 281, distance: 31.4
click at [848, 281] on span "531110 - Residential Real Estate" at bounding box center [895, 284] width 145 height 14
copy span "531110"
